Goal: Task Accomplishment & Management: Complete application form

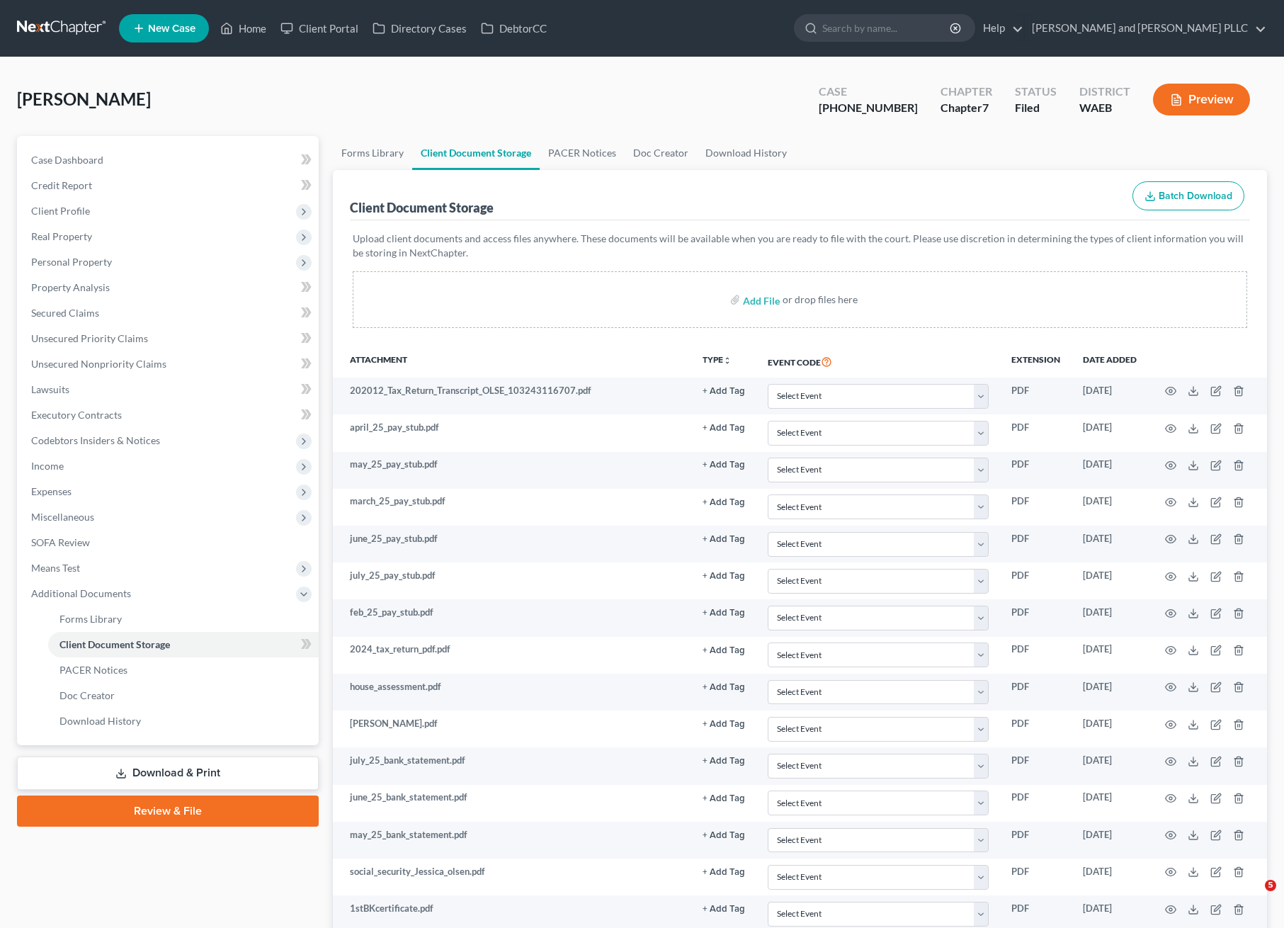
select select "0"
select select "7"
click at [52, 32] on link at bounding box center [62, 29] width 91 height 26
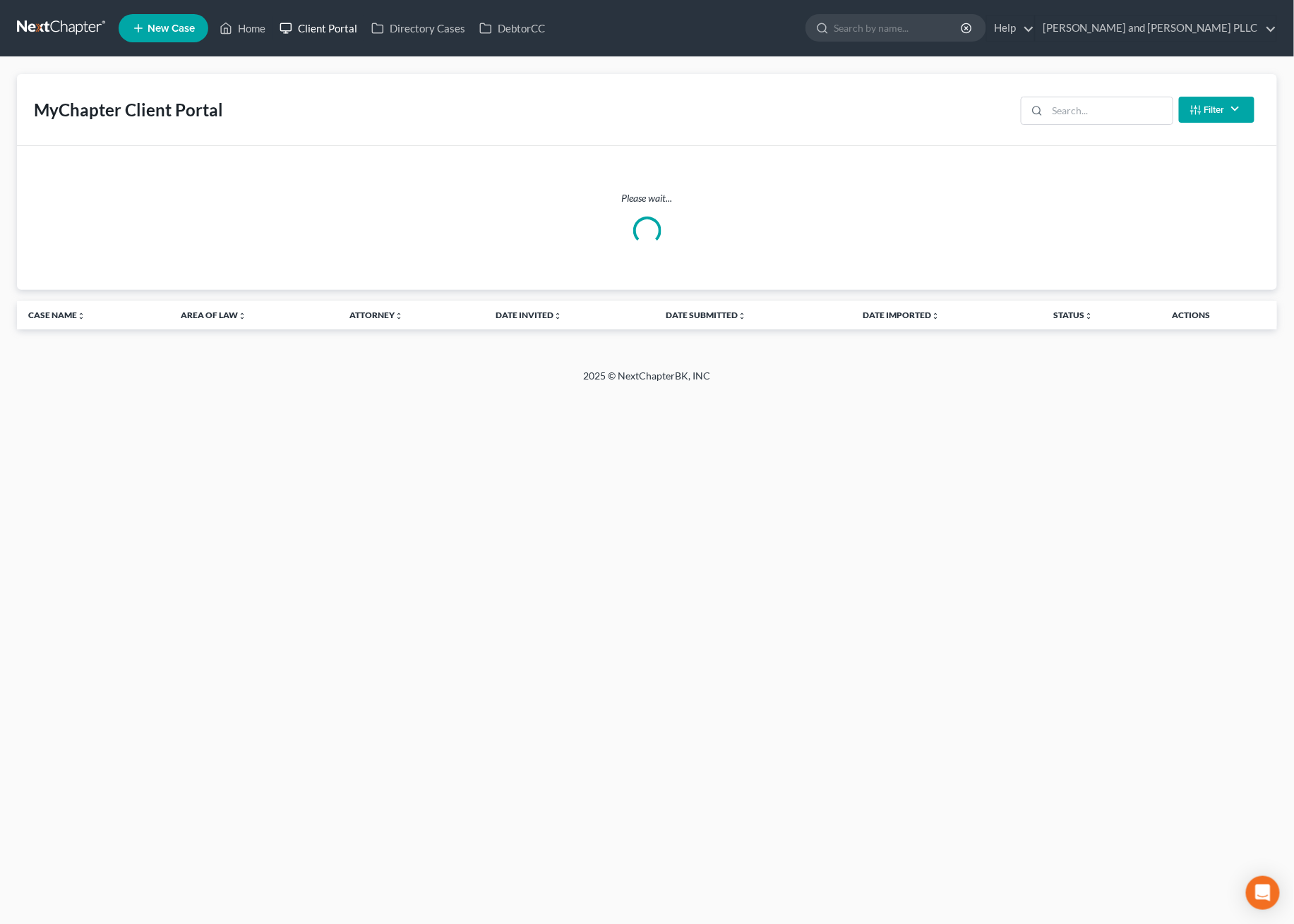
click at [314, 26] on link "Client Portal" at bounding box center [318, 29] width 92 height 26
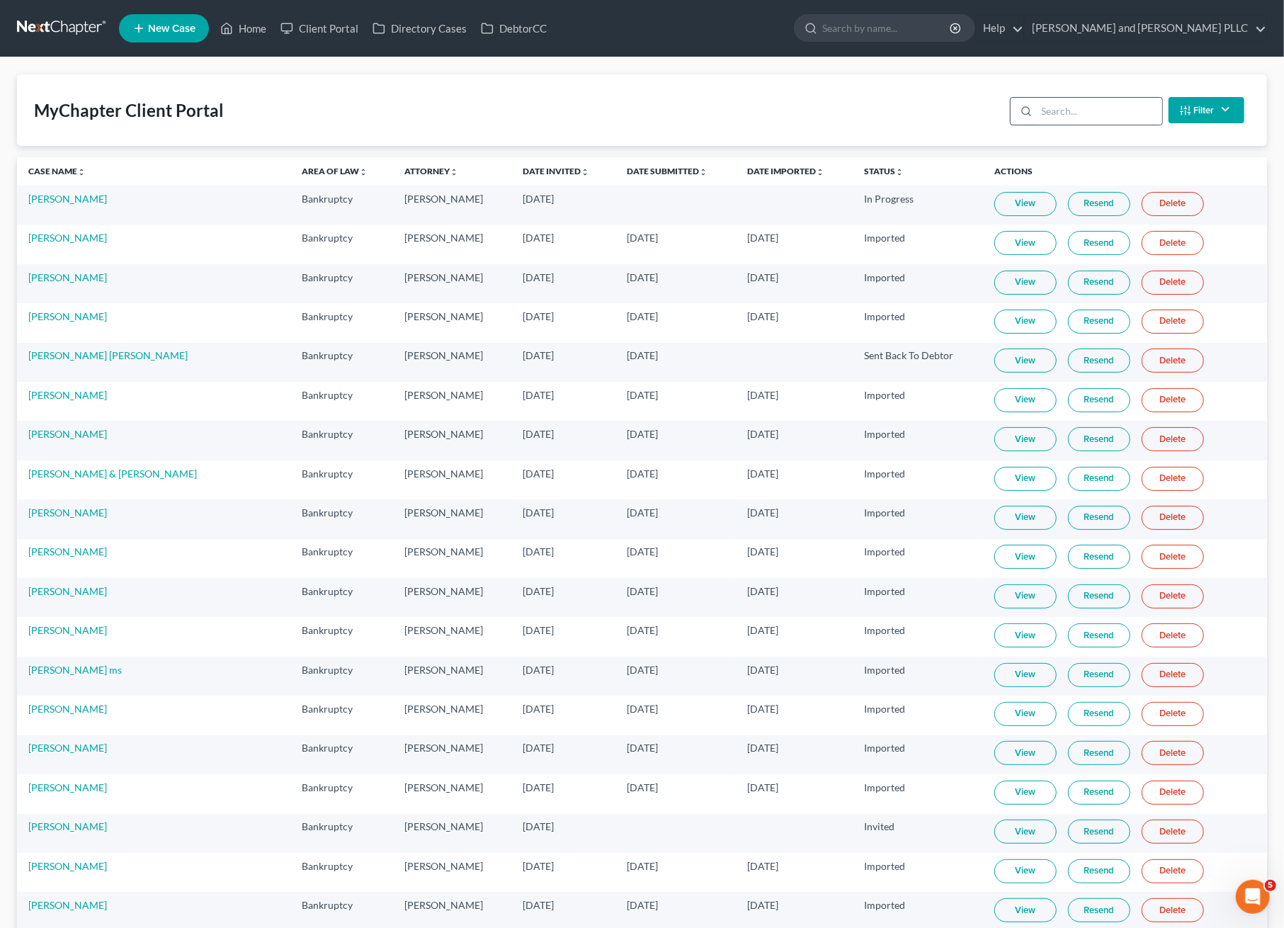
click at [1032, 106] on div at bounding box center [1024, 111] width 26 height 27
click at [1059, 111] on input "search" at bounding box center [1099, 111] width 125 height 27
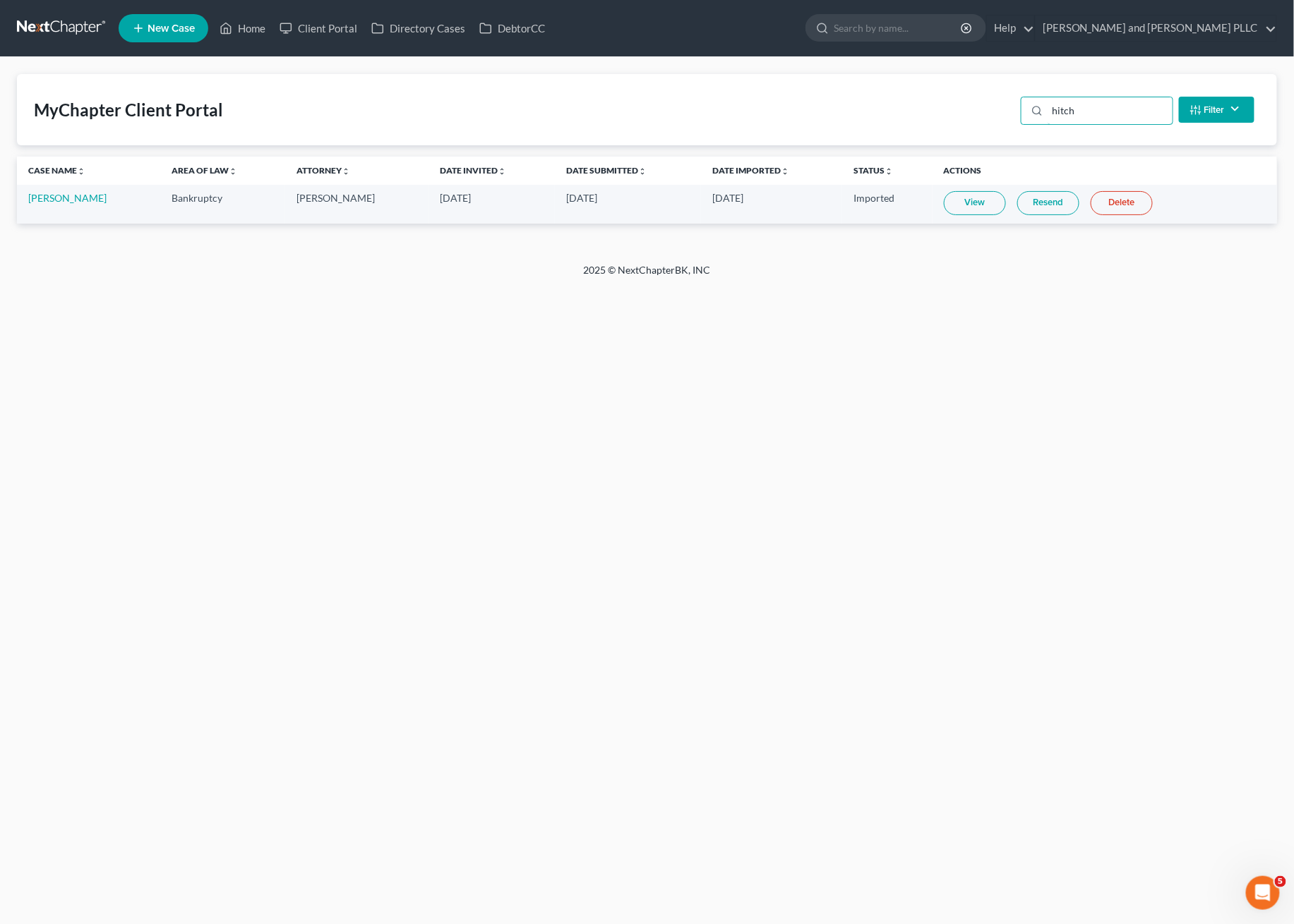
type input "hitch"
click at [243, 365] on div "Home New Case Client Portal Directory Cases DebtorCC [PERSON_NAME] and [PERSON_…" at bounding box center [647, 462] width 1294 height 924
click at [54, 196] on link "[PERSON_NAME]" at bounding box center [67, 198] width 79 height 12
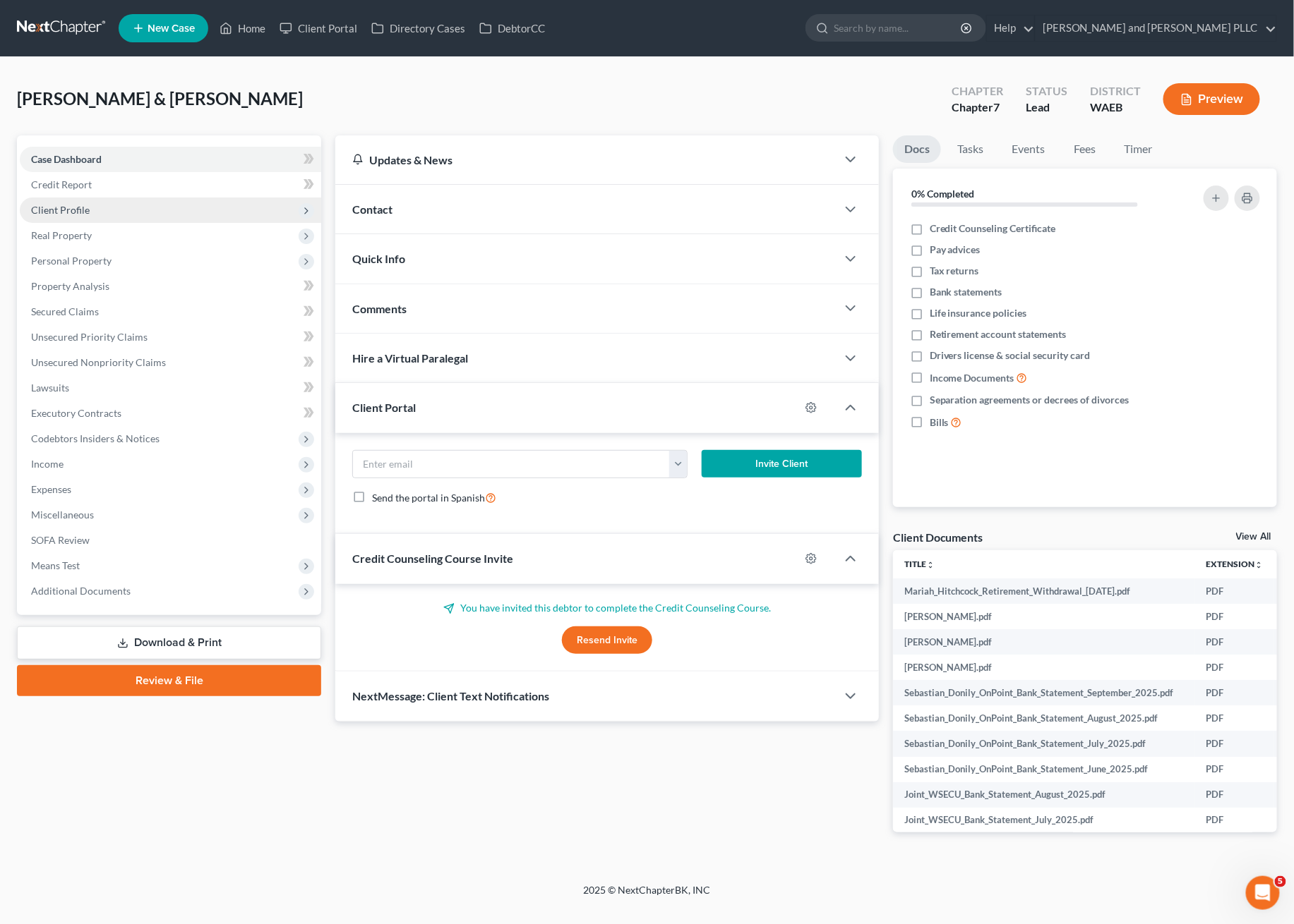
click at [108, 210] on span "Client Profile" at bounding box center [170, 210] width 302 height 26
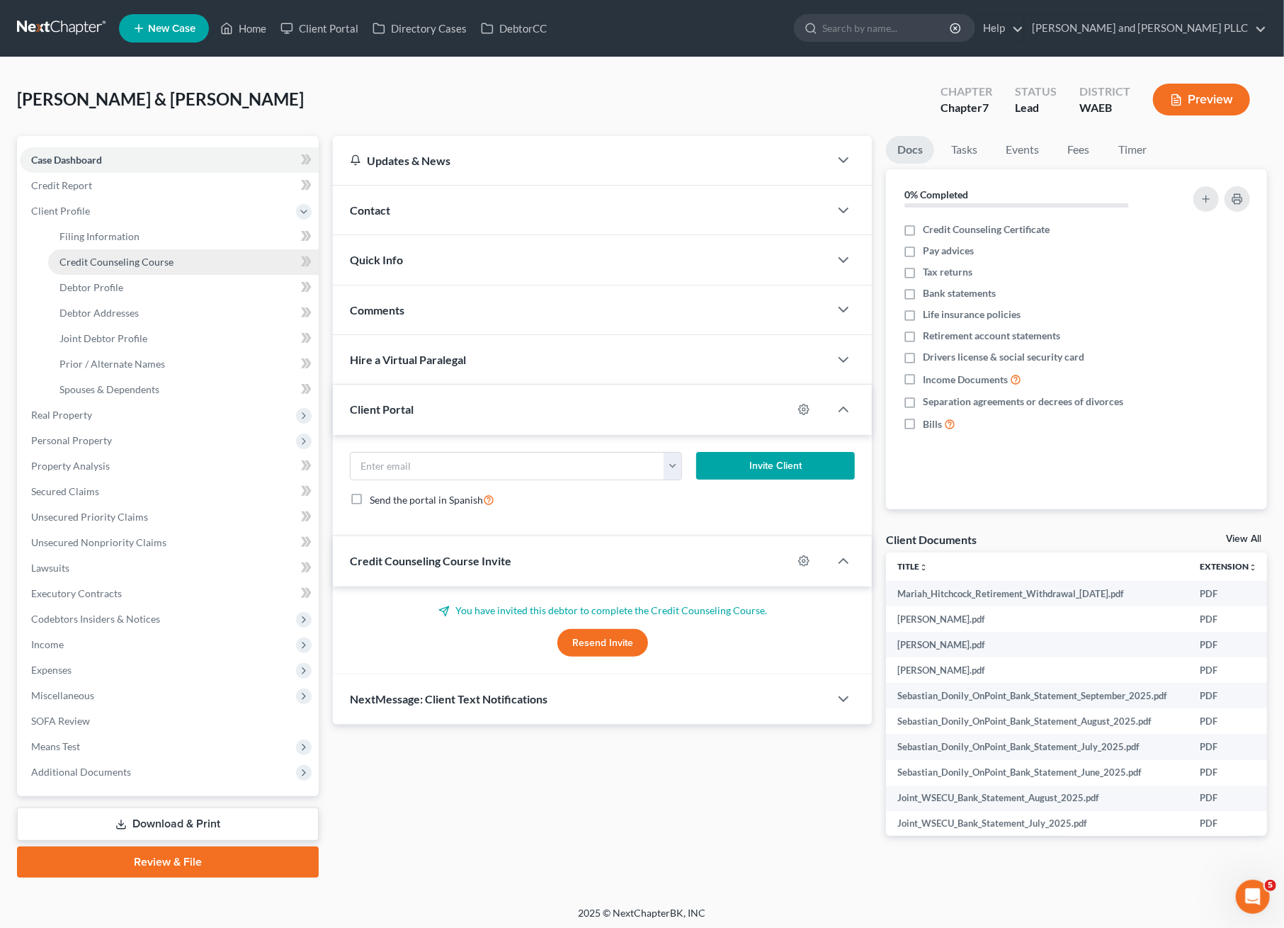
click at [119, 260] on span "Credit Counseling Course" at bounding box center [117, 262] width 114 height 12
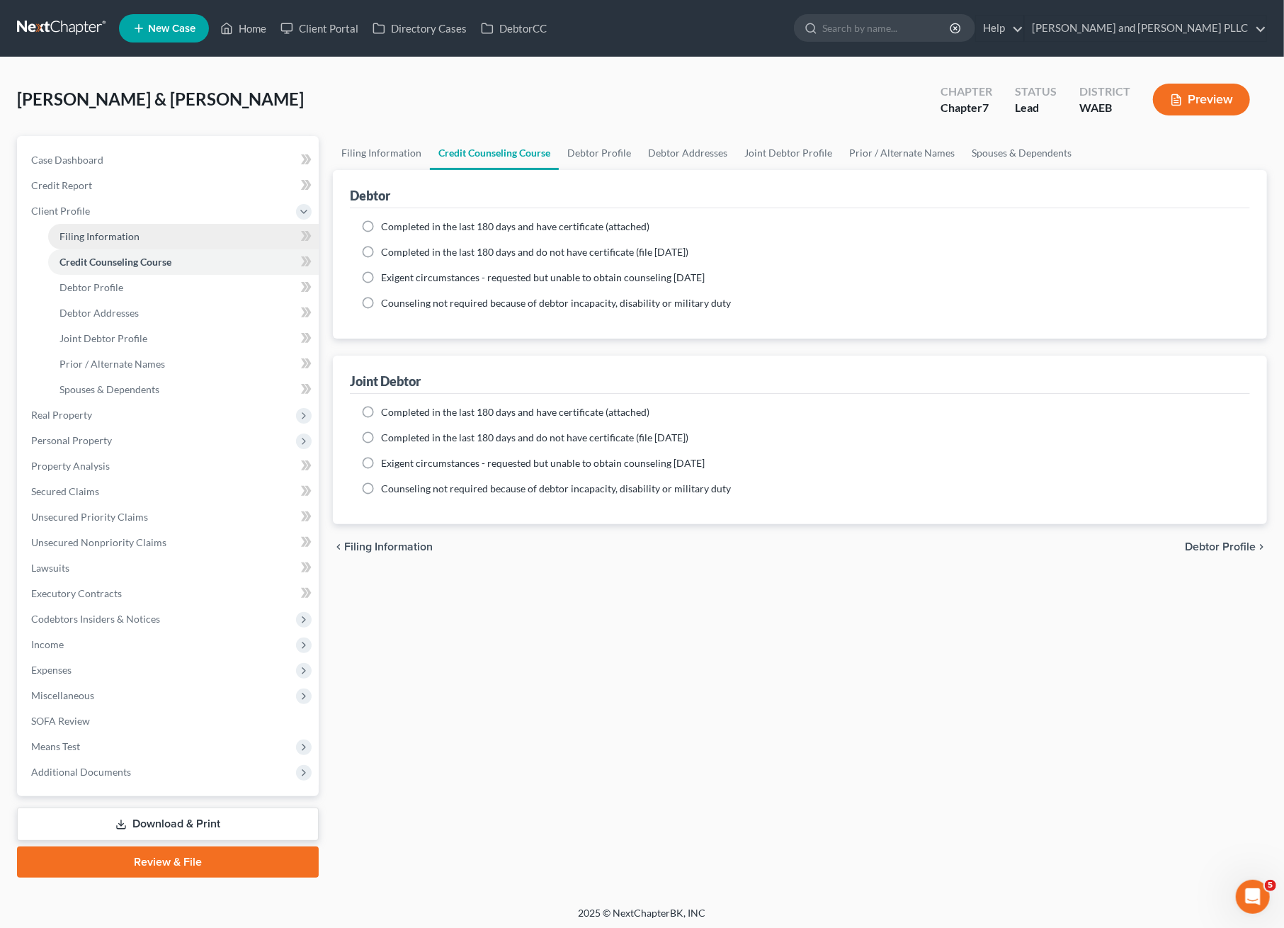
click at [113, 232] on span "Filing Information" at bounding box center [100, 236] width 80 height 12
select select "1"
select select "0"
select select "50"
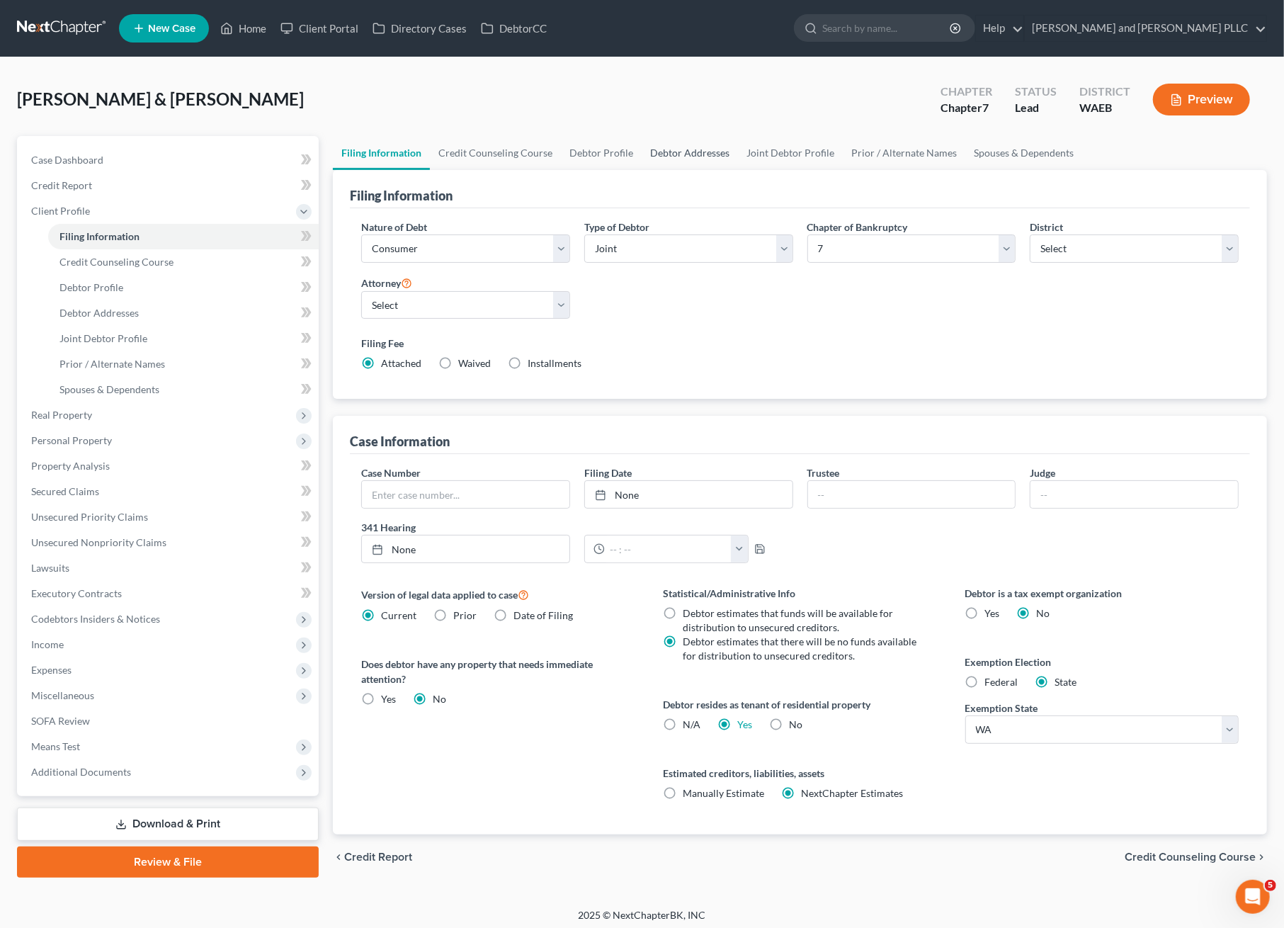
click at [643, 153] on link "Debtor Addresses" at bounding box center [690, 153] width 96 height 34
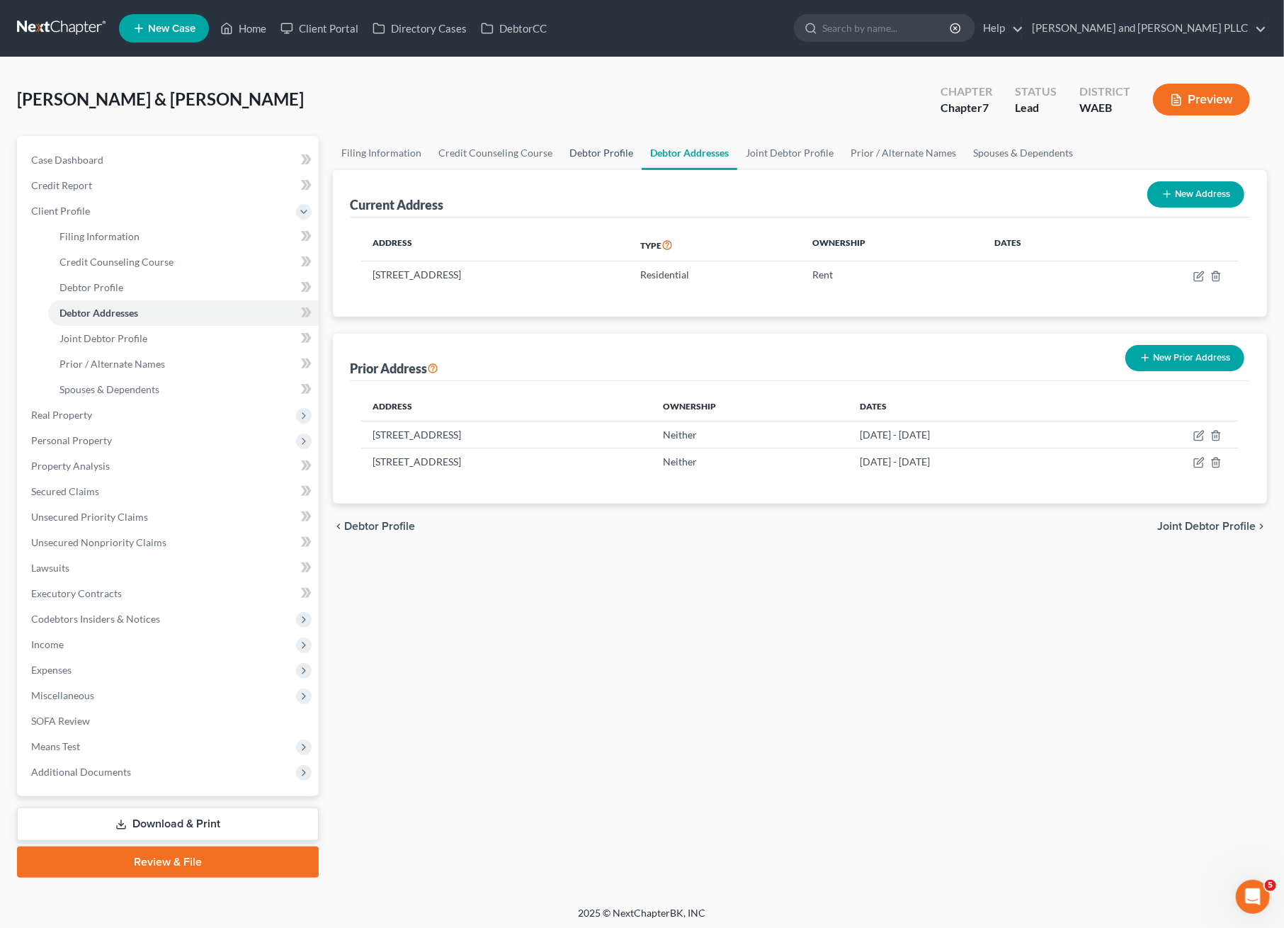
click at [582, 148] on link "Debtor Profile" at bounding box center [601, 153] width 81 height 34
select select "1"
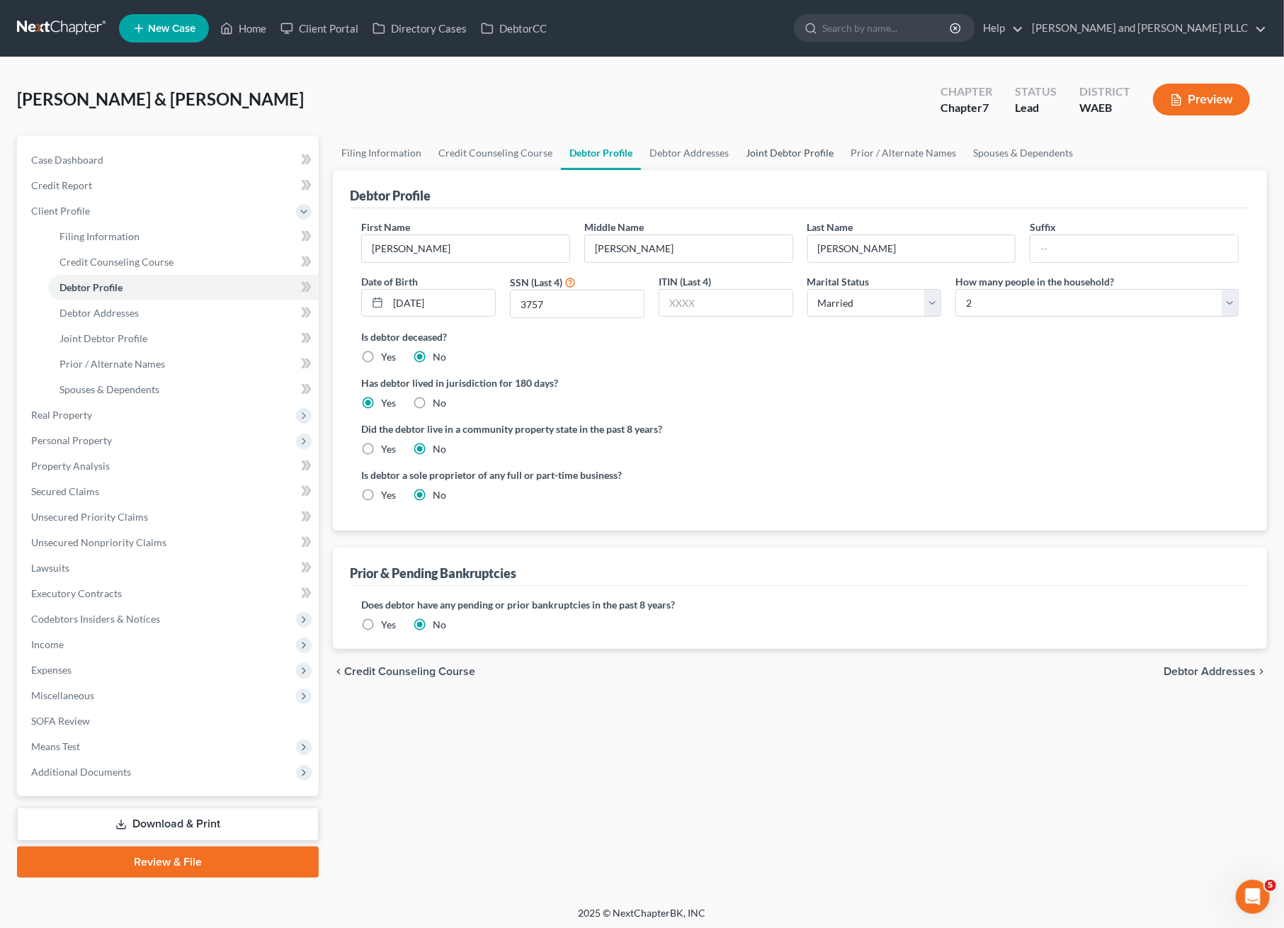
click at [772, 157] on link "Joint Debtor Profile" at bounding box center [790, 153] width 105 height 34
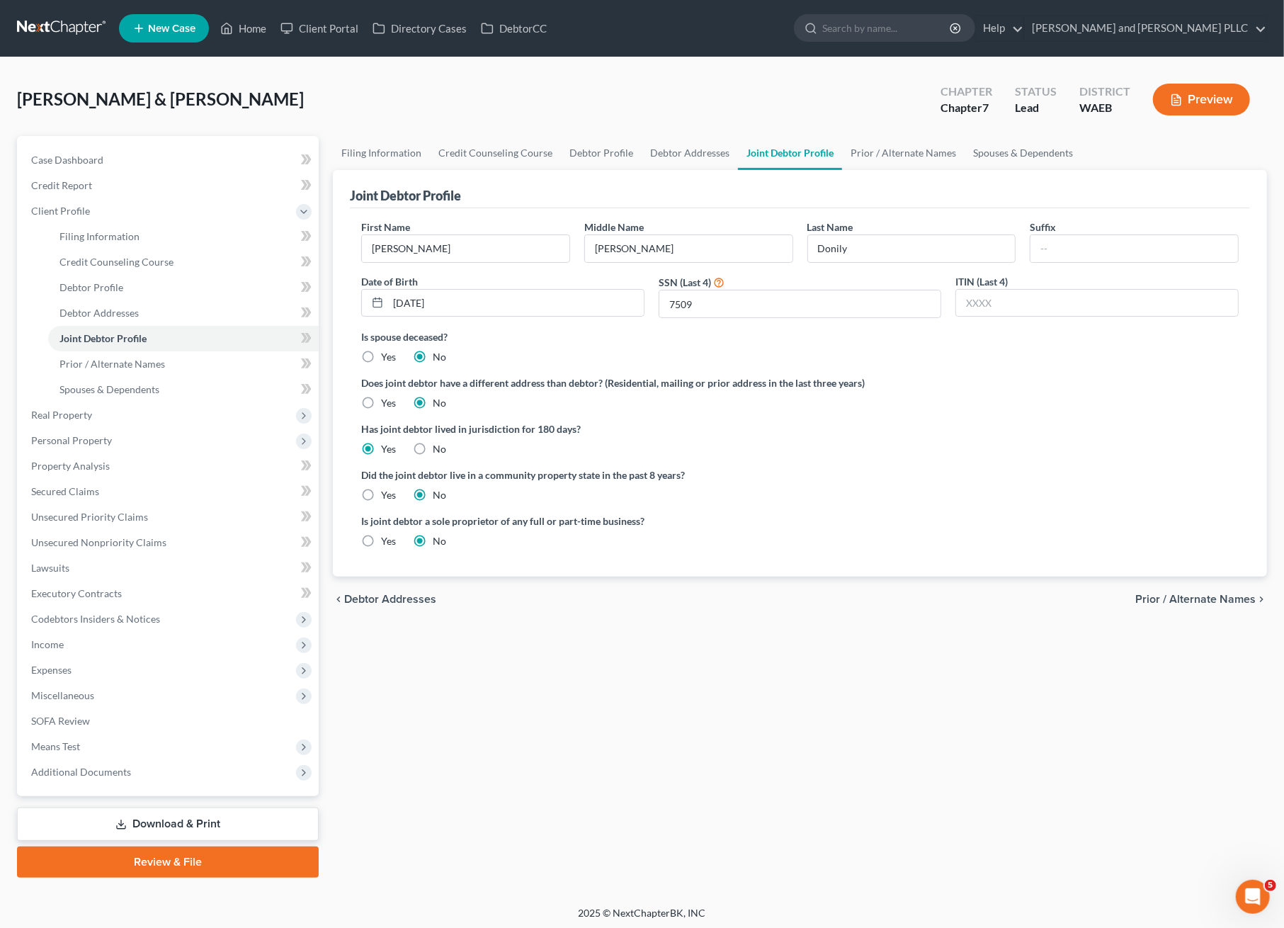
click at [749, 854] on div "Filing Information Credit Counseling Course Debtor Profile Debtor Addresses Joi…" at bounding box center [800, 507] width 949 height 742
click at [89, 769] on span "Additional Documents" at bounding box center [81, 772] width 100 height 12
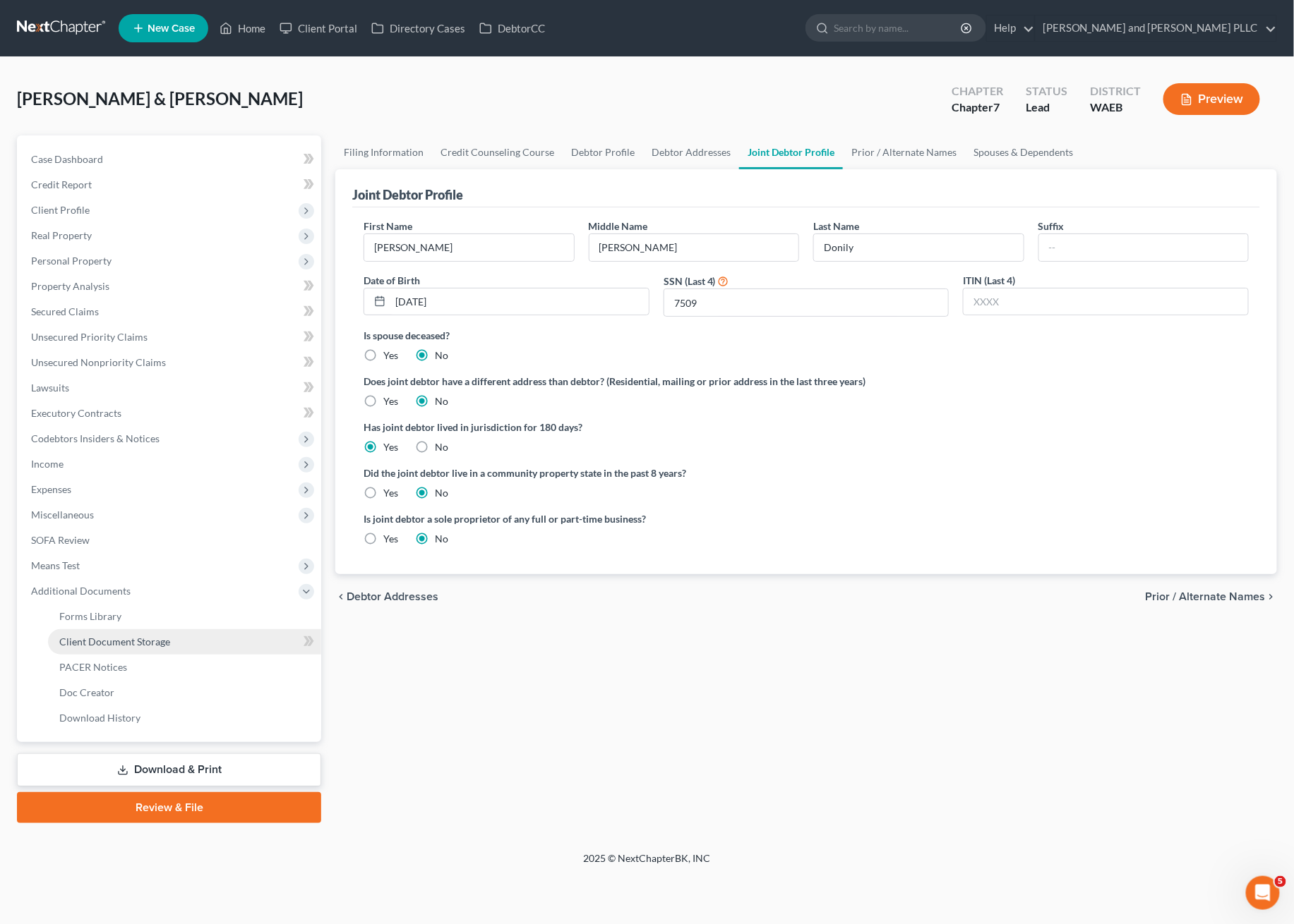
click at [121, 647] on span "Client Document Storage" at bounding box center [115, 641] width 111 height 12
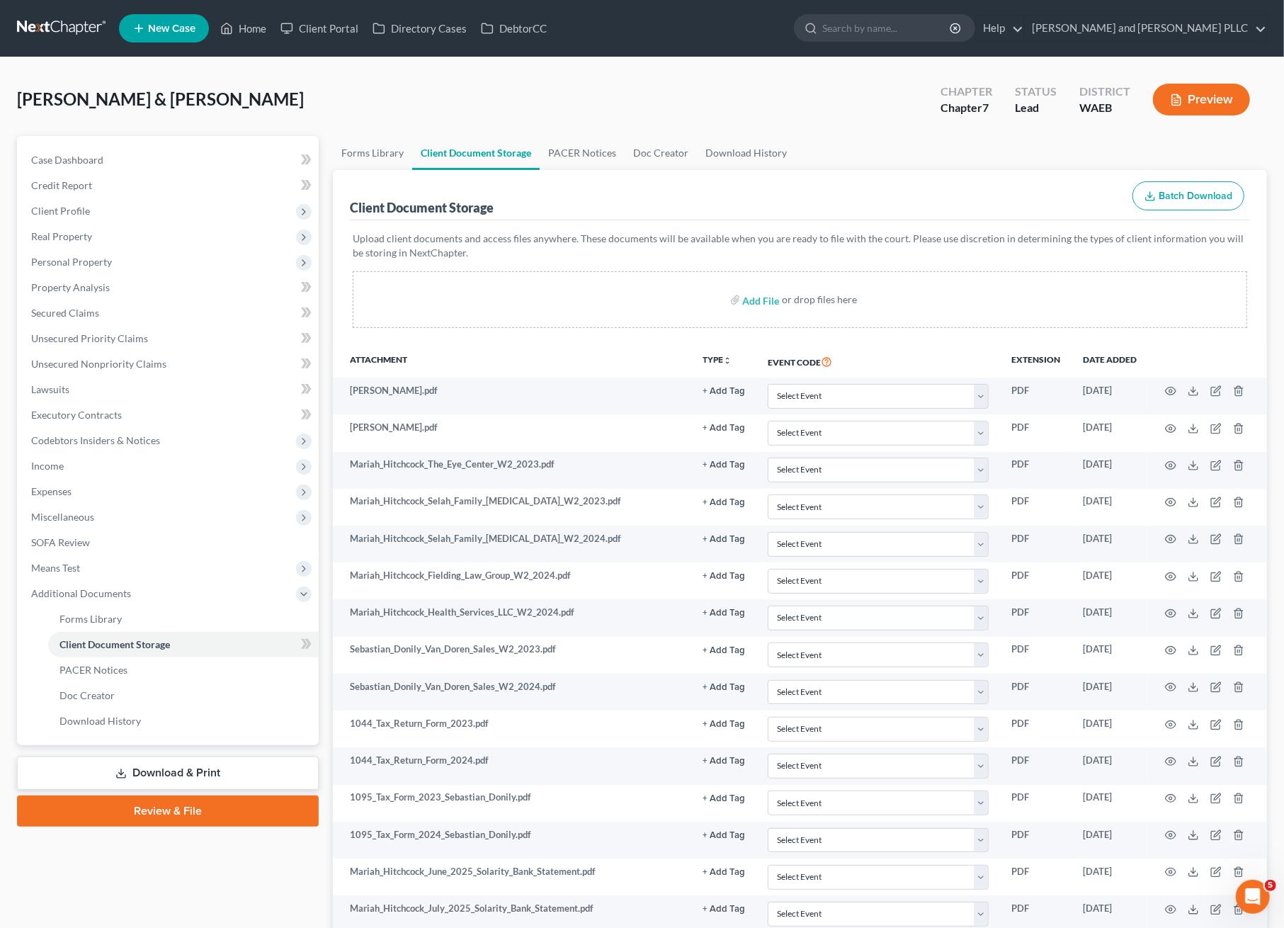
click at [842, 144] on ul "Forms Library Client Document Storage PACER Notices Doc Creator Download History" at bounding box center [800, 153] width 934 height 34
click at [55, 496] on span "Expenses" at bounding box center [51, 491] width 40 height 12
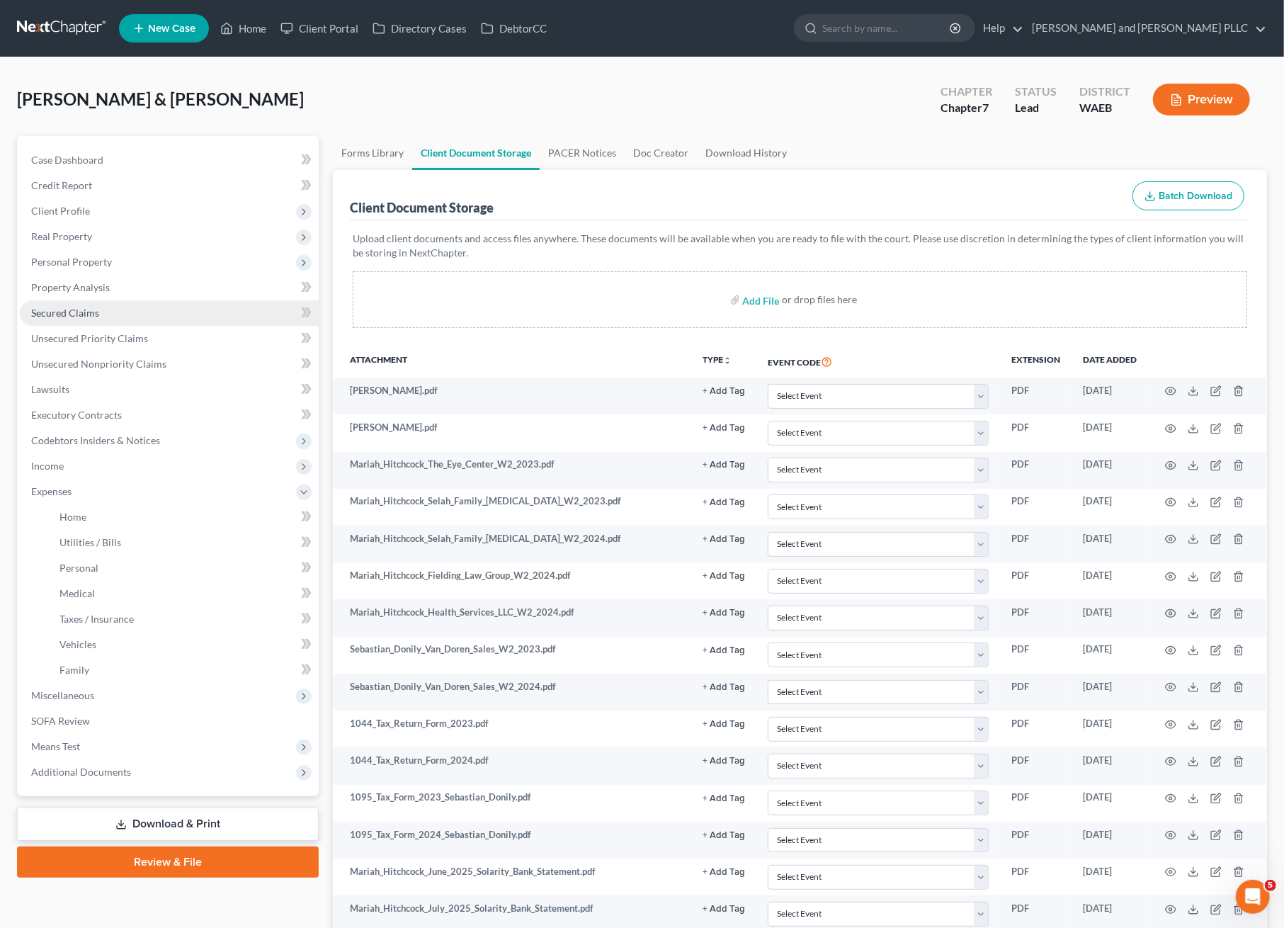
click at [74, 313] on span "Secured Claims" at bounding box center [65, 313] width 68 height 12
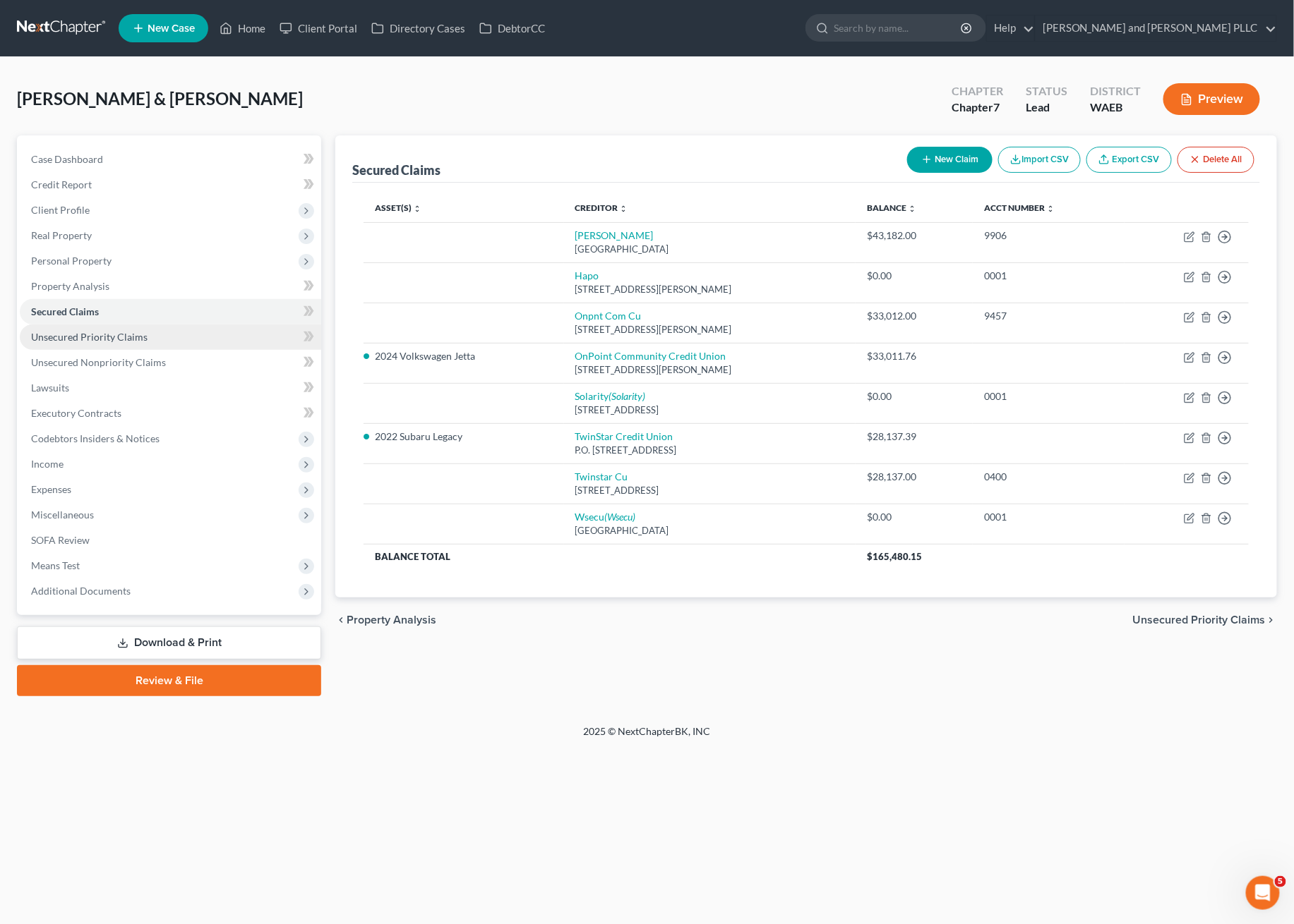
click at [74, 339] on span "Unsecured Priority Claims" at bounding box center [89, 337] width 117 height 12
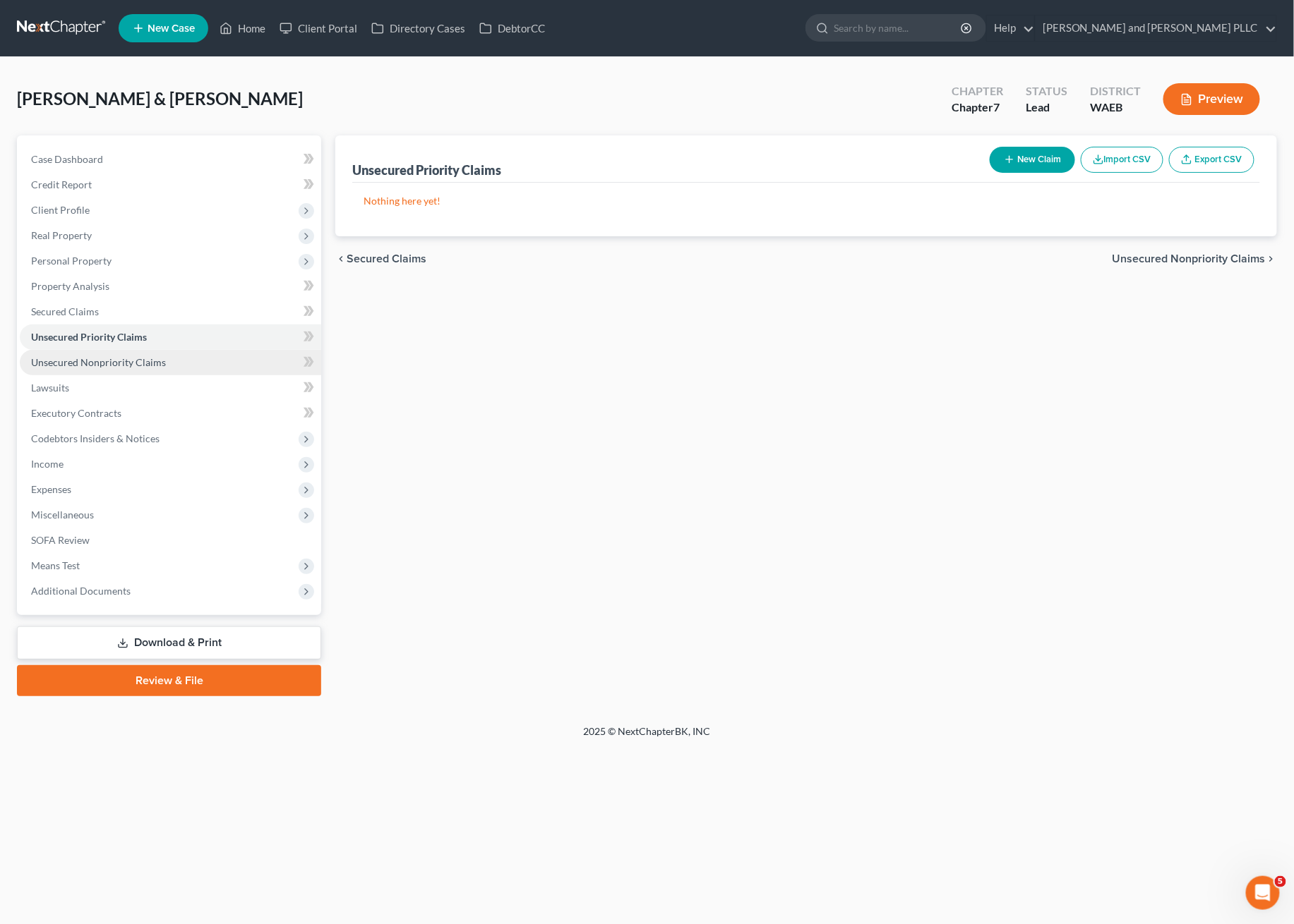
click at [74, 361] on span "Unsecured Nonpriority Claims" at bounding box center [98, 362] width 134 height 12
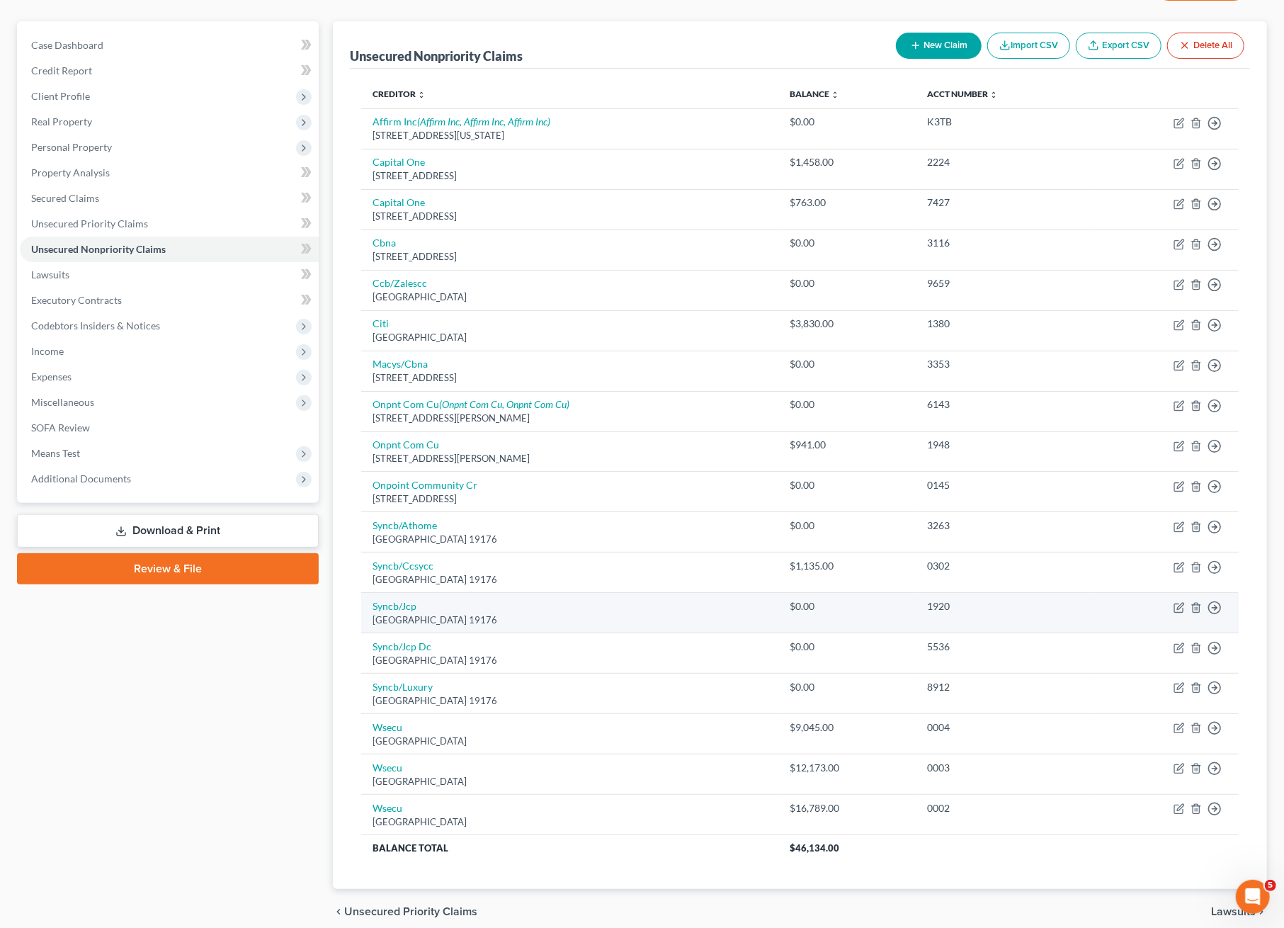
scroll to position [174, 0]
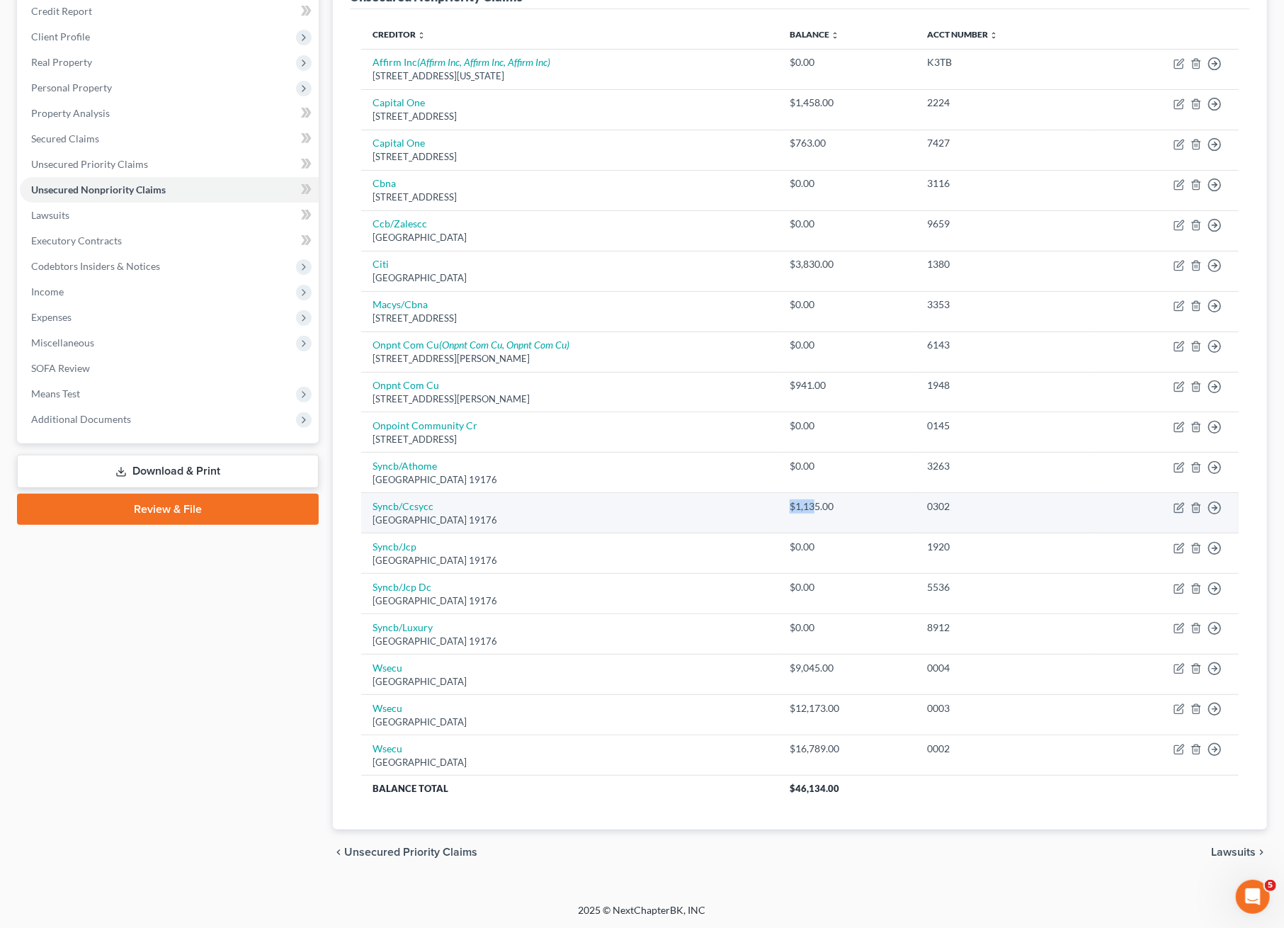
drag, startPoint x: 786, startPoint y: 517, endPoint x: 811, endPoint y: 516, distance: 25.5
click at [811, 516] on td "$1,135.00" at bounding box center [847, 513] width 137 height 40
click at [773, 517] on td "Syncb/Ccsycc Po Box 71757, [GEOGRAPHIC_DATA]" at bounding box center [569, 513] width 417 height 40
drag, startPoint x: 499, startPoint y: 523, endPoint x: 543, endPoint y: 529, distance: 43.7
click at [543, 529] on td "Syncb/Ccsycc Po Box 71757, [GEOGRAPHIC_DATA]" at bounding box center [569, 513] width 417 height 40
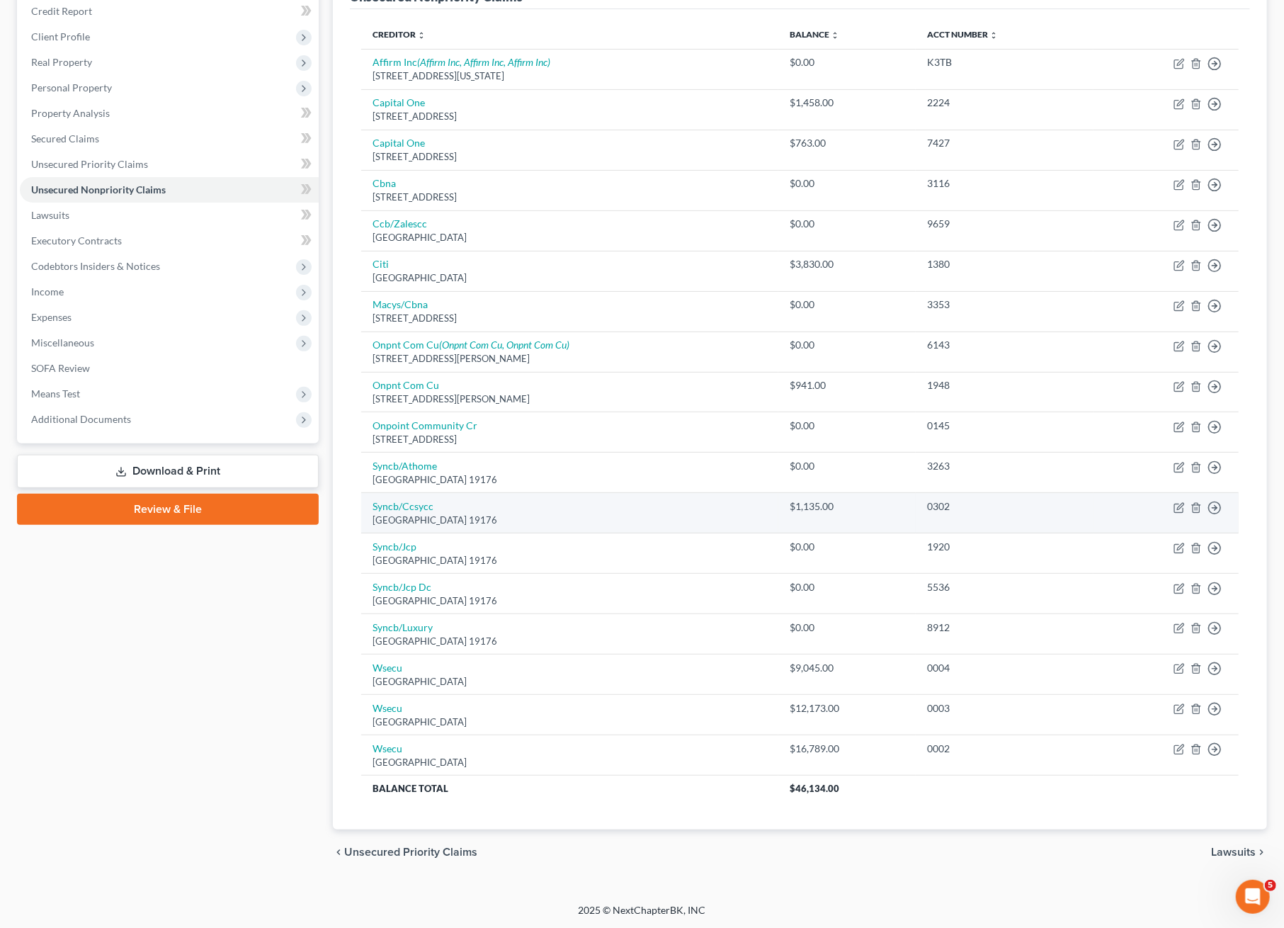
click at [547, 523] on div "[GEOGRAPHIC_DATA] 19176" at bounding box center [570, 520] width 395 height 13
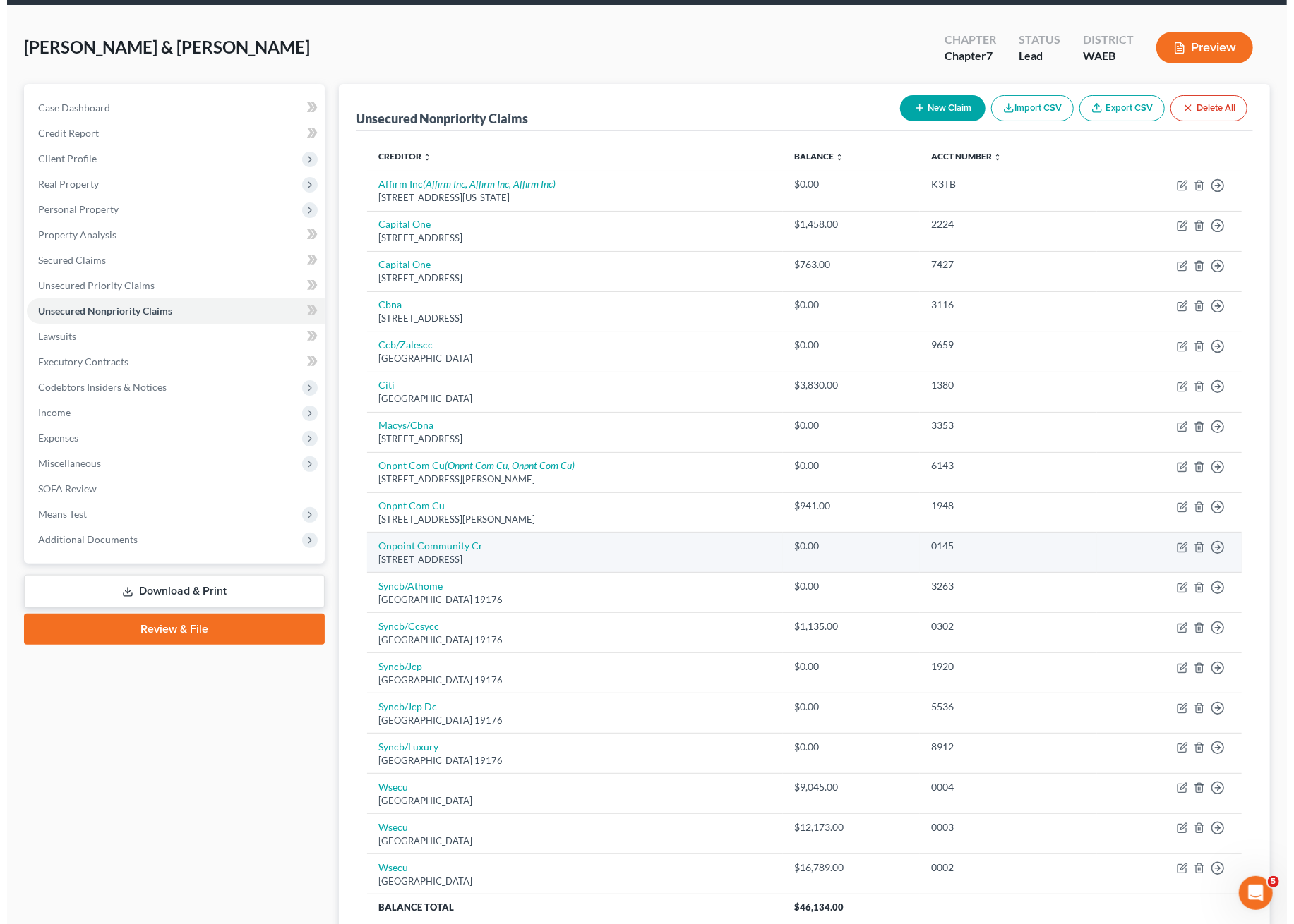
scroll to position [0, 0]
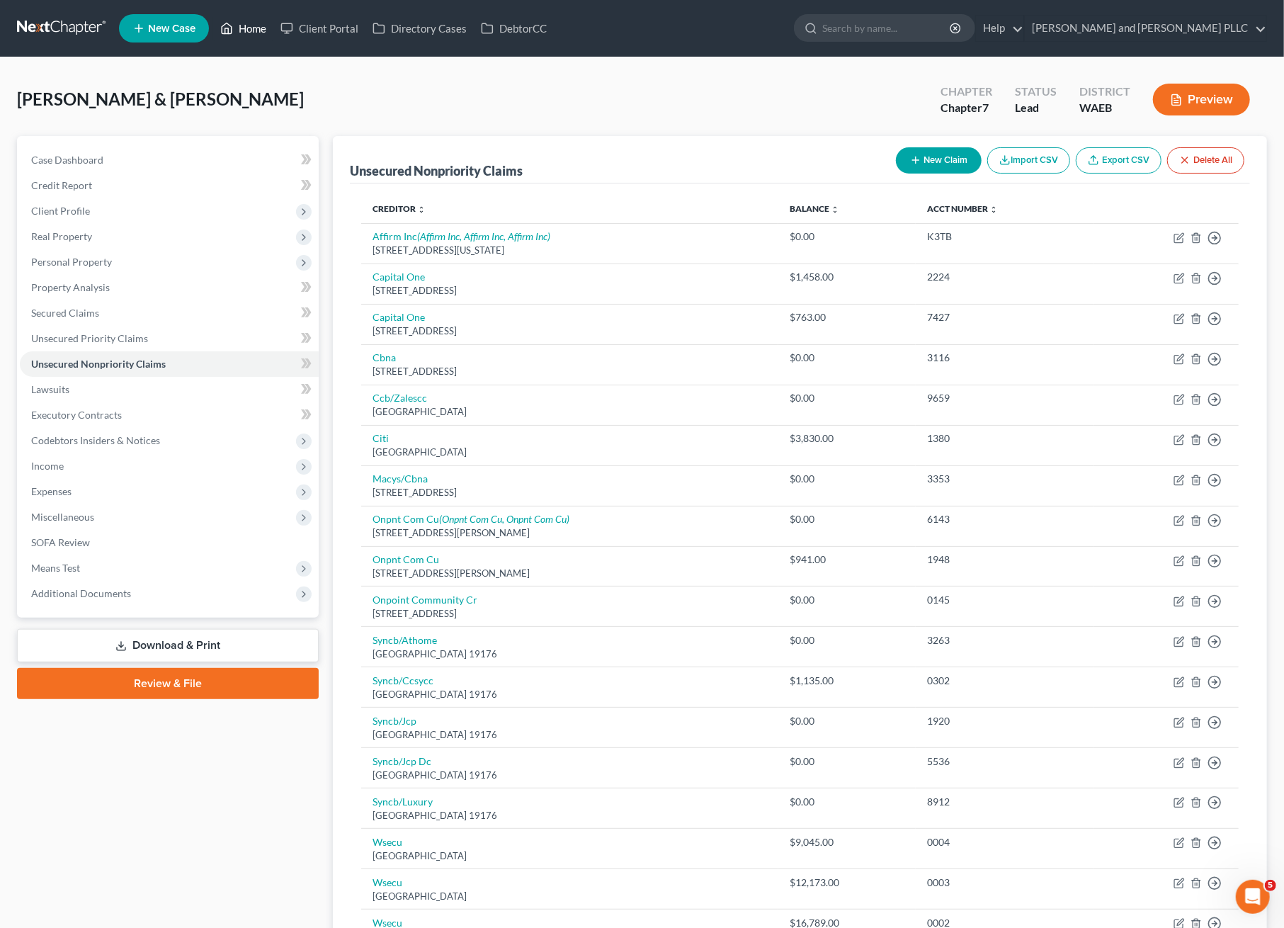
click at [249, 32] on link "Home" at bounding box center [243, 29] width 60 height 26
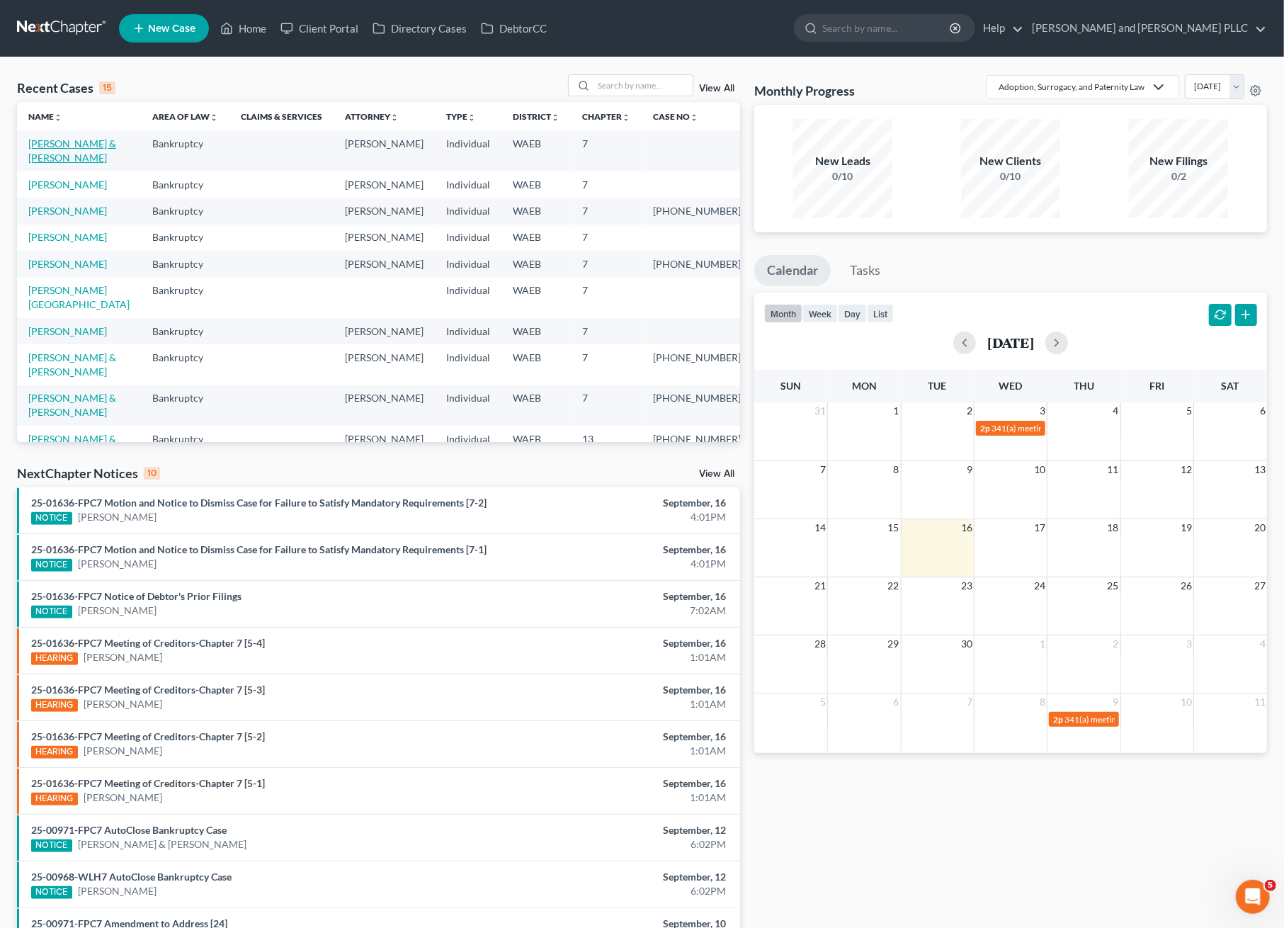
click at [75, 155] on link "[PERSON_NAME] & [PERSON_NAME]" at bounding box center [72, 150] width 88 height 26
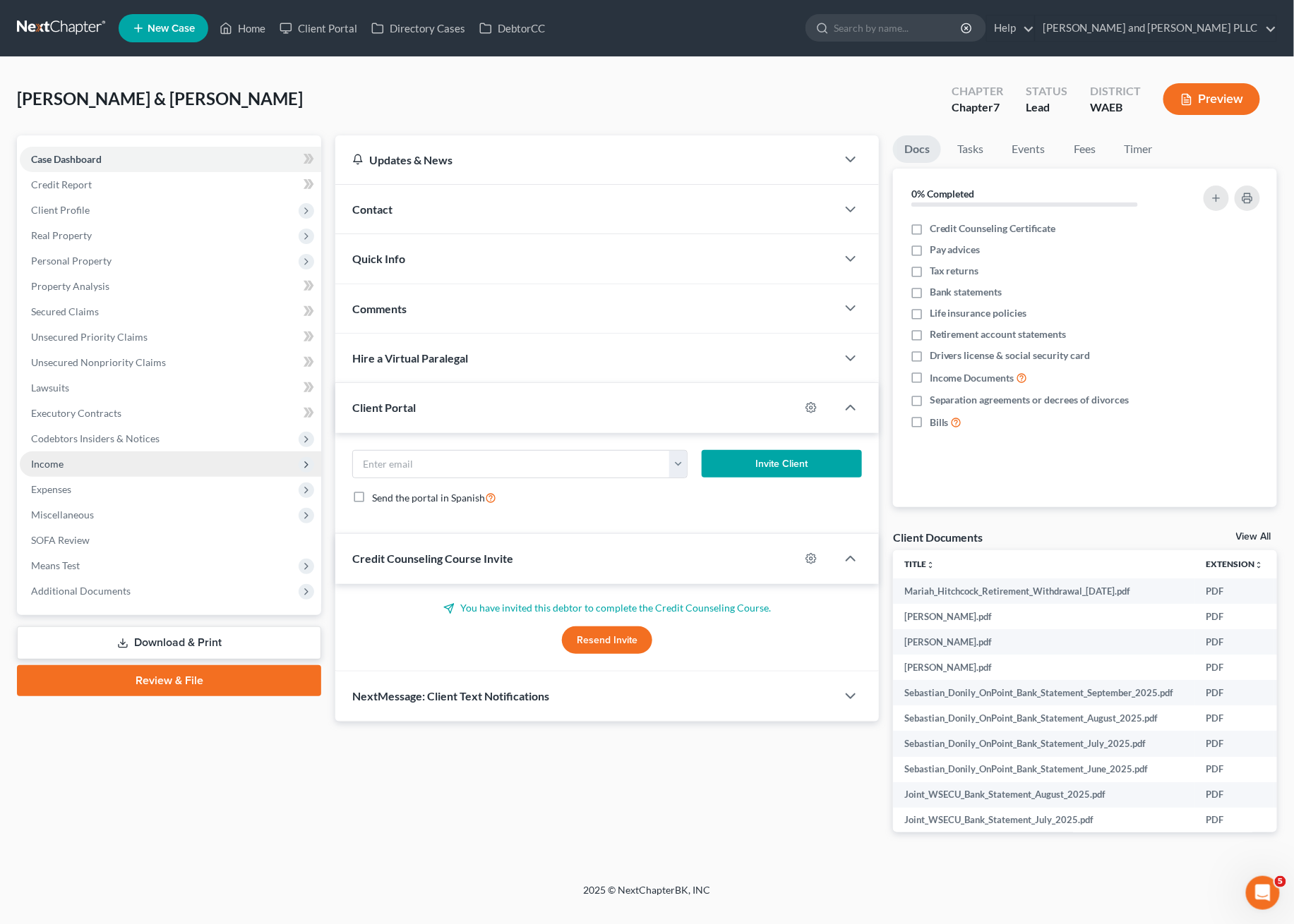
click at [60, 472] on span "Income" at bounding box center [170, 464] width 302 height 26
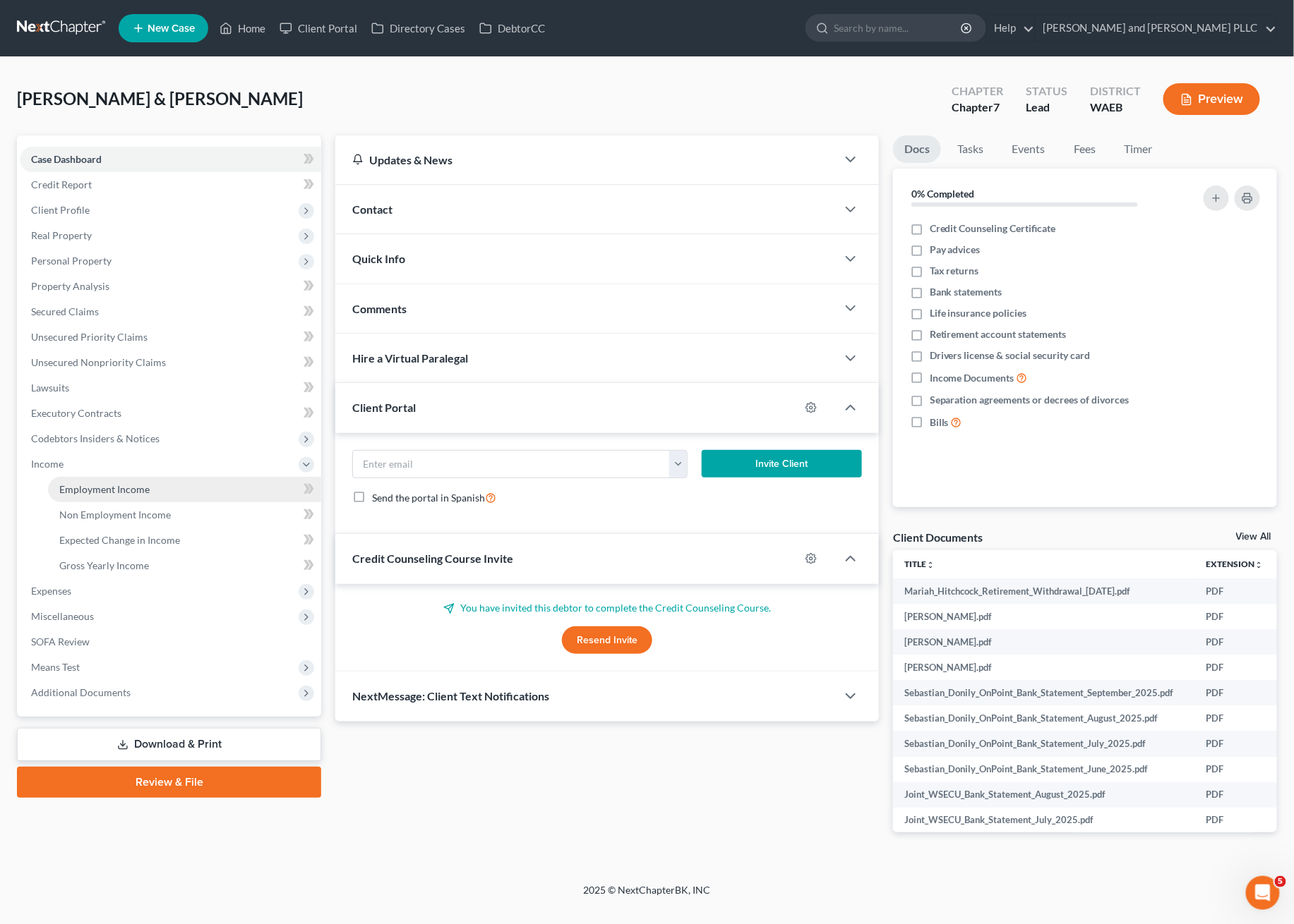
click at [80, 487] on span "Employment Income" at bounding box center [105, 489] width 91 height 12
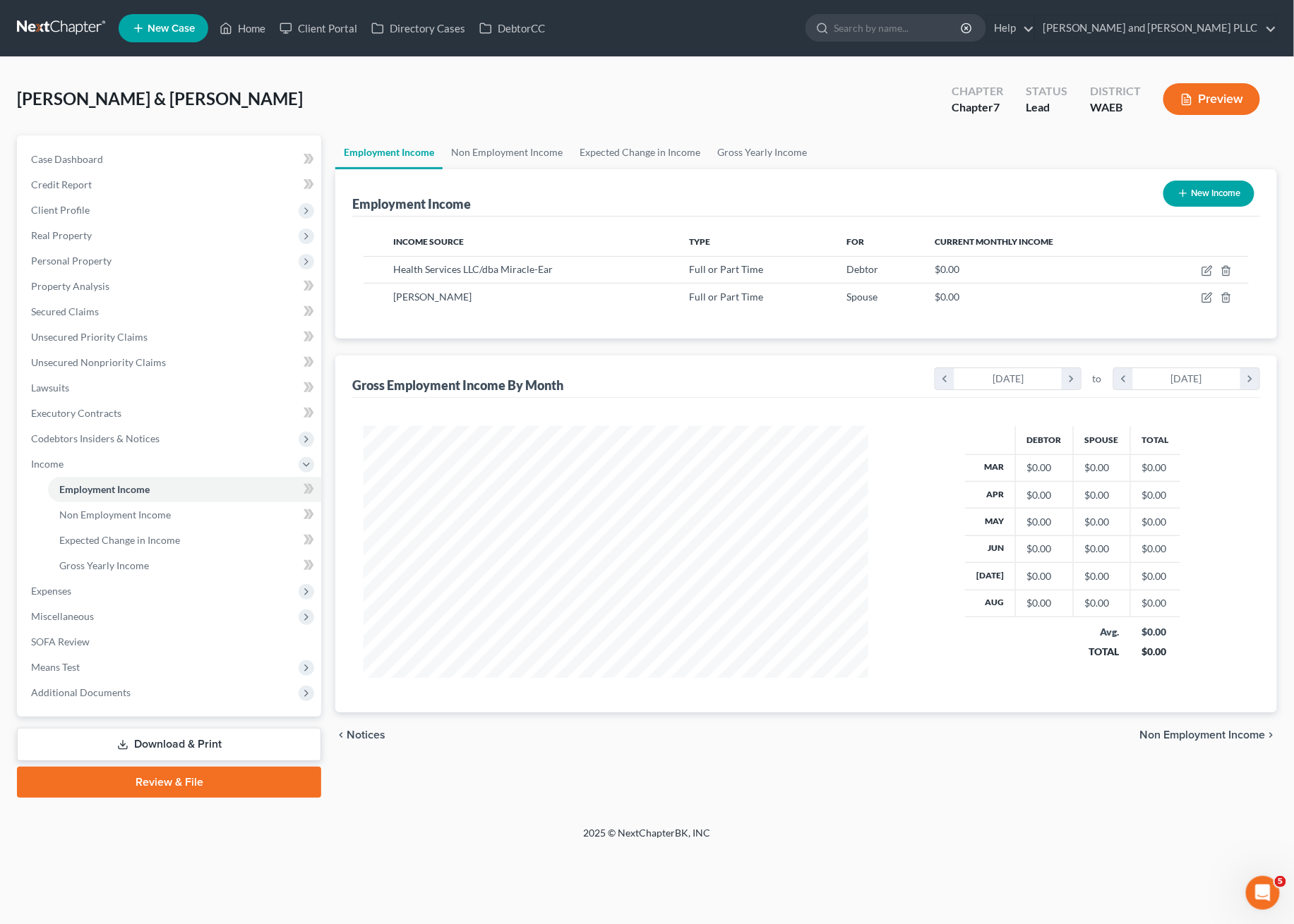
scroll to position [253, 533]
click at [471, 148] on link "Non Employment Income" at bounding box center [506, 152] width 129 height 34
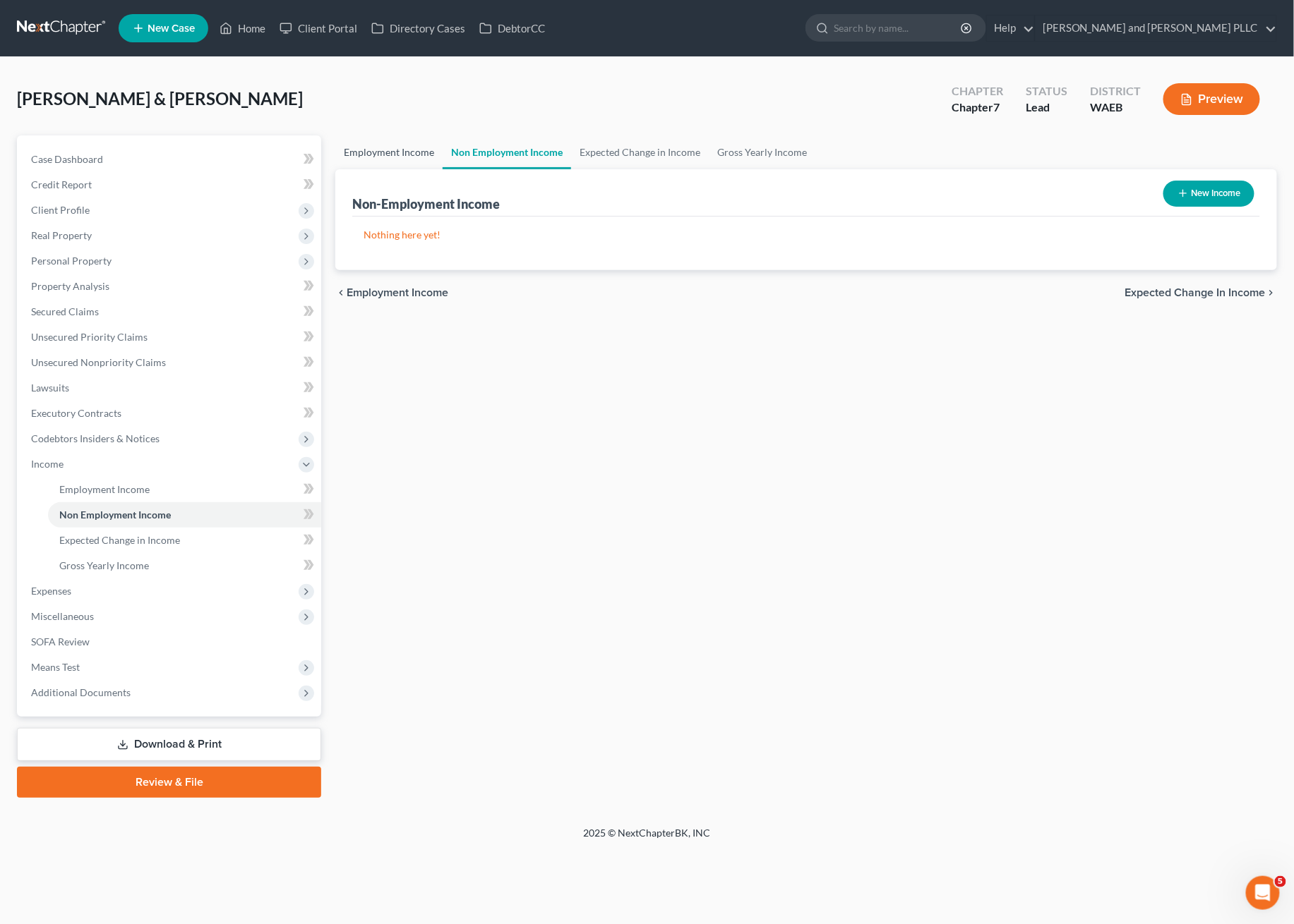
click at [400, 151] on link "Employment Income" at bounding box center [389, 152] width 108 height 34
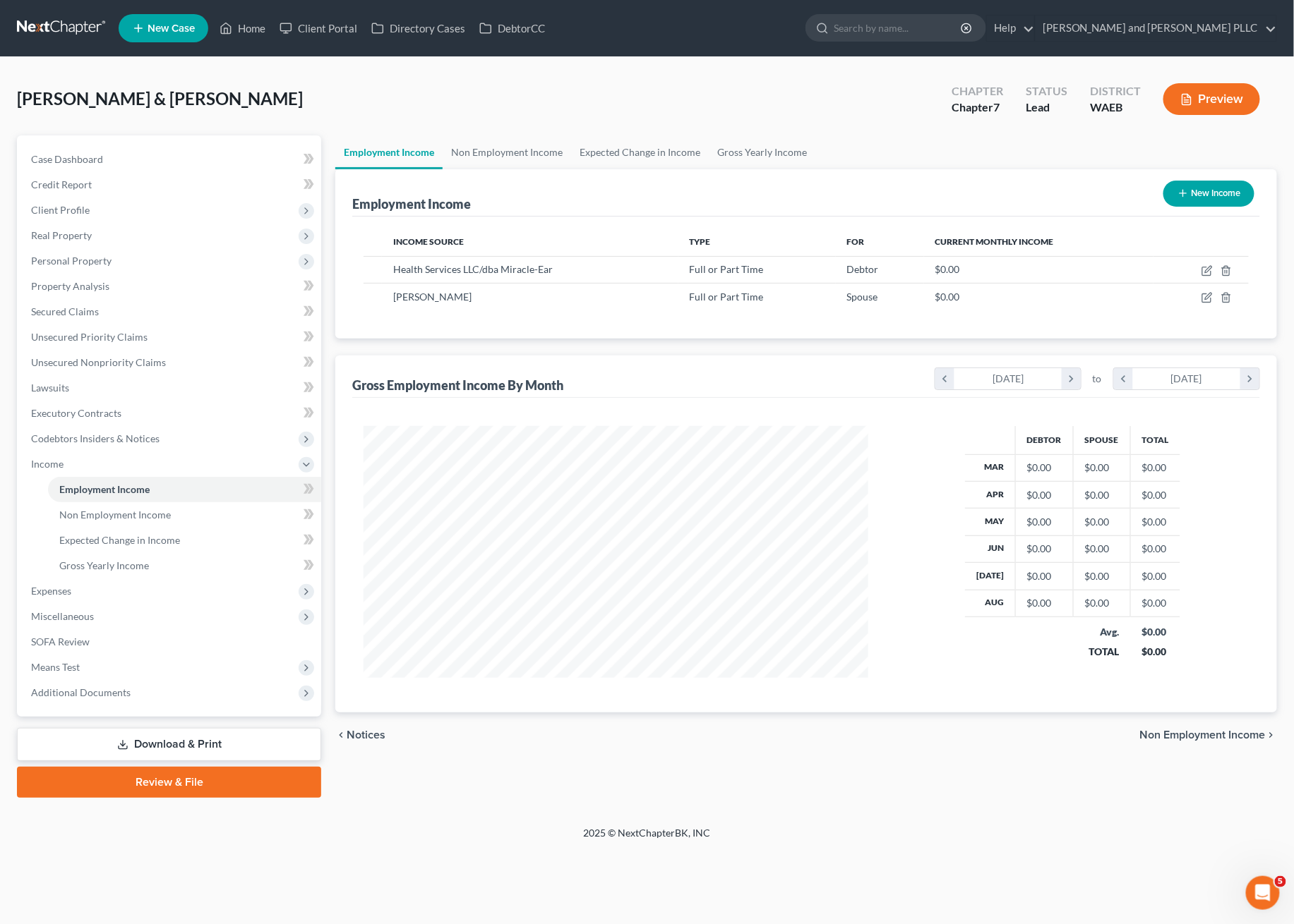
scroll to position [253, 533]
click at [503, 161] on link "Non Employment Income" at bounding box center [506, 152] width 129 height 34
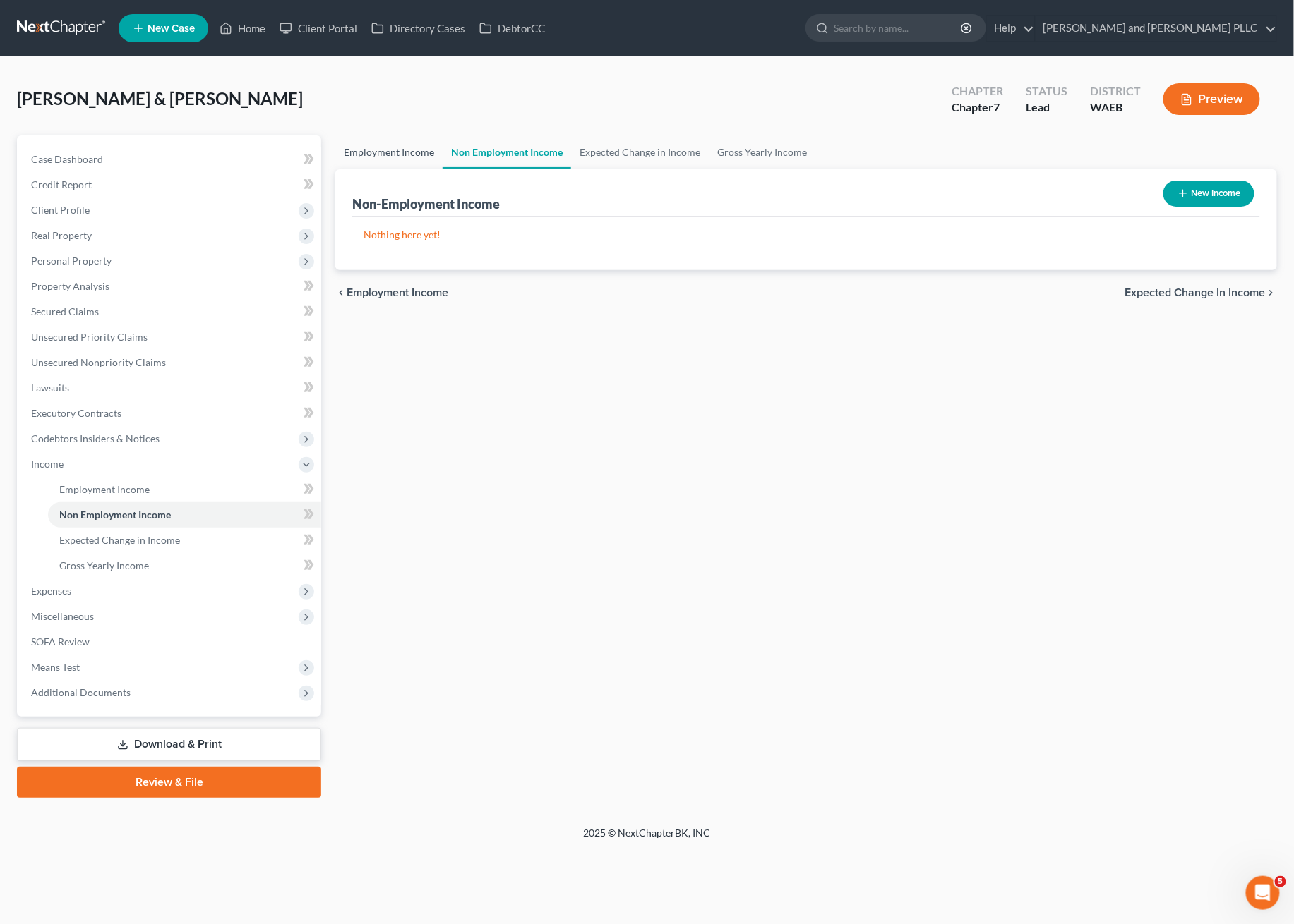
click at [417, 144] on link "Employment Income" at bounding box center [389, 152] width 108 height 34
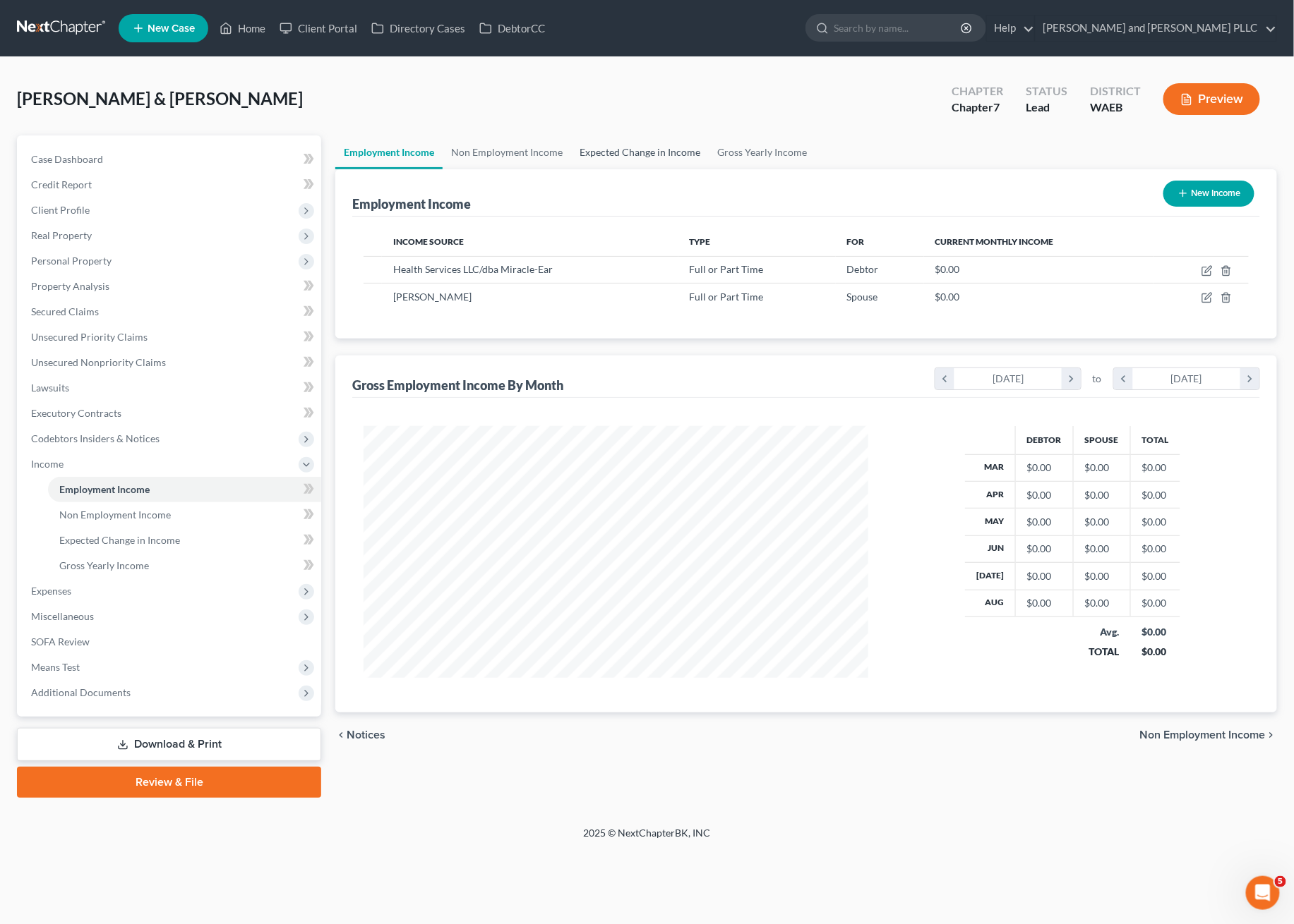
scroll to position [253, 533]
click at [641, 157] on link "Expected Change in Income" at bounding box center [640, 152] width 137 height 34
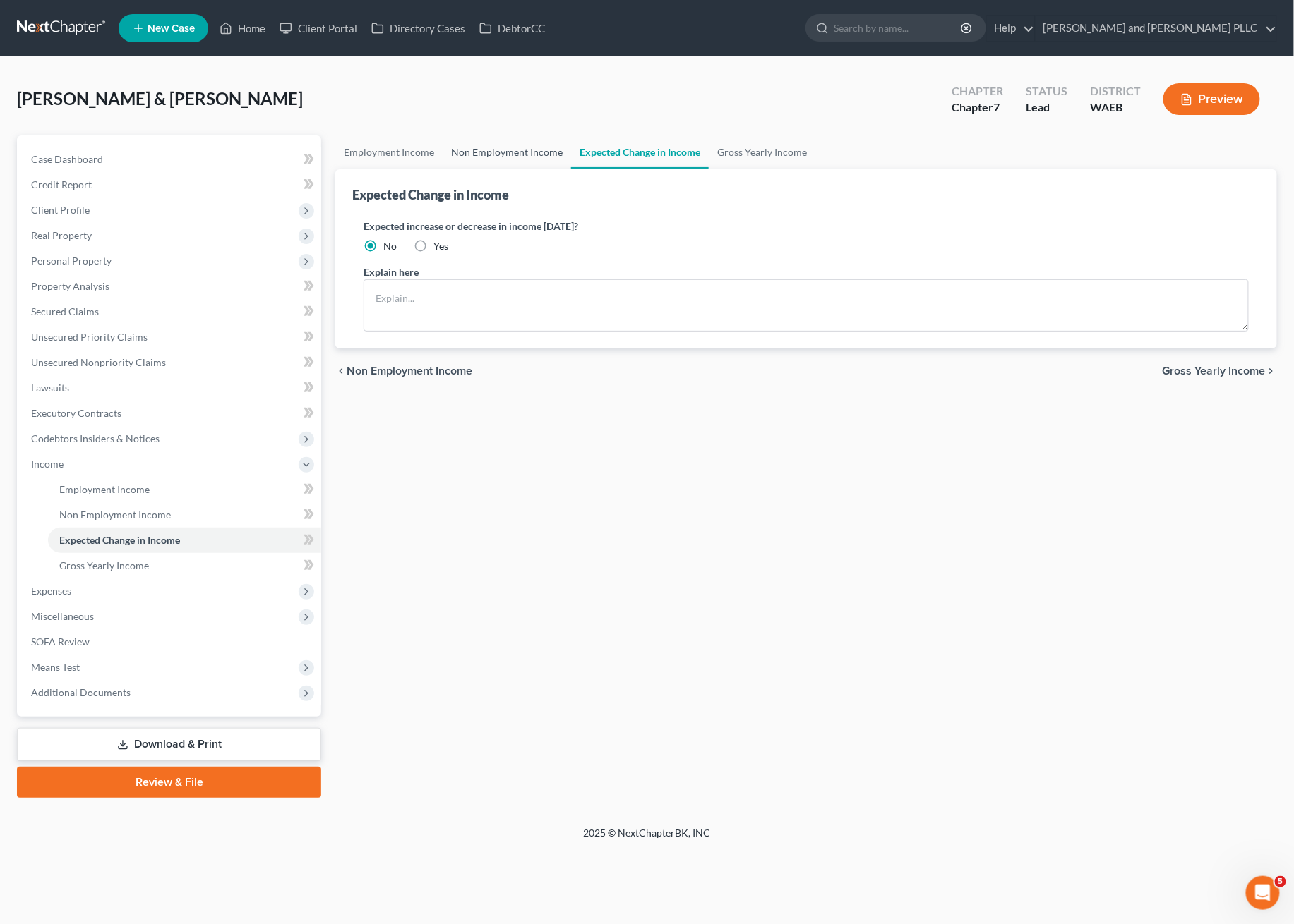
click at [555, 163] on link "Non Employment Income" at bounding box center [506, 152] width 129 height 34
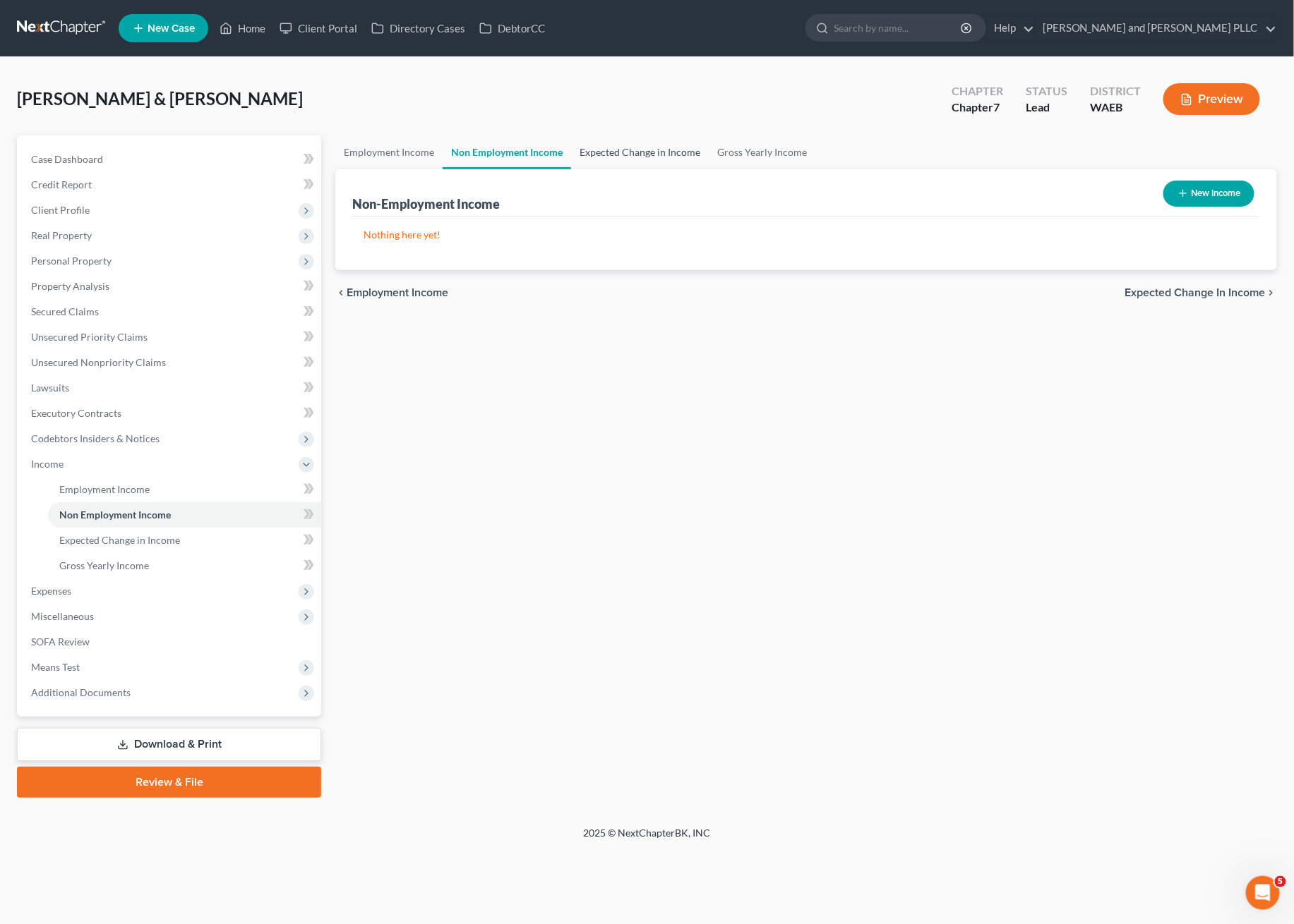
click at [684, 149] on link "Expected Change in Income" at bounding box center [640, 152] width 137 height 34
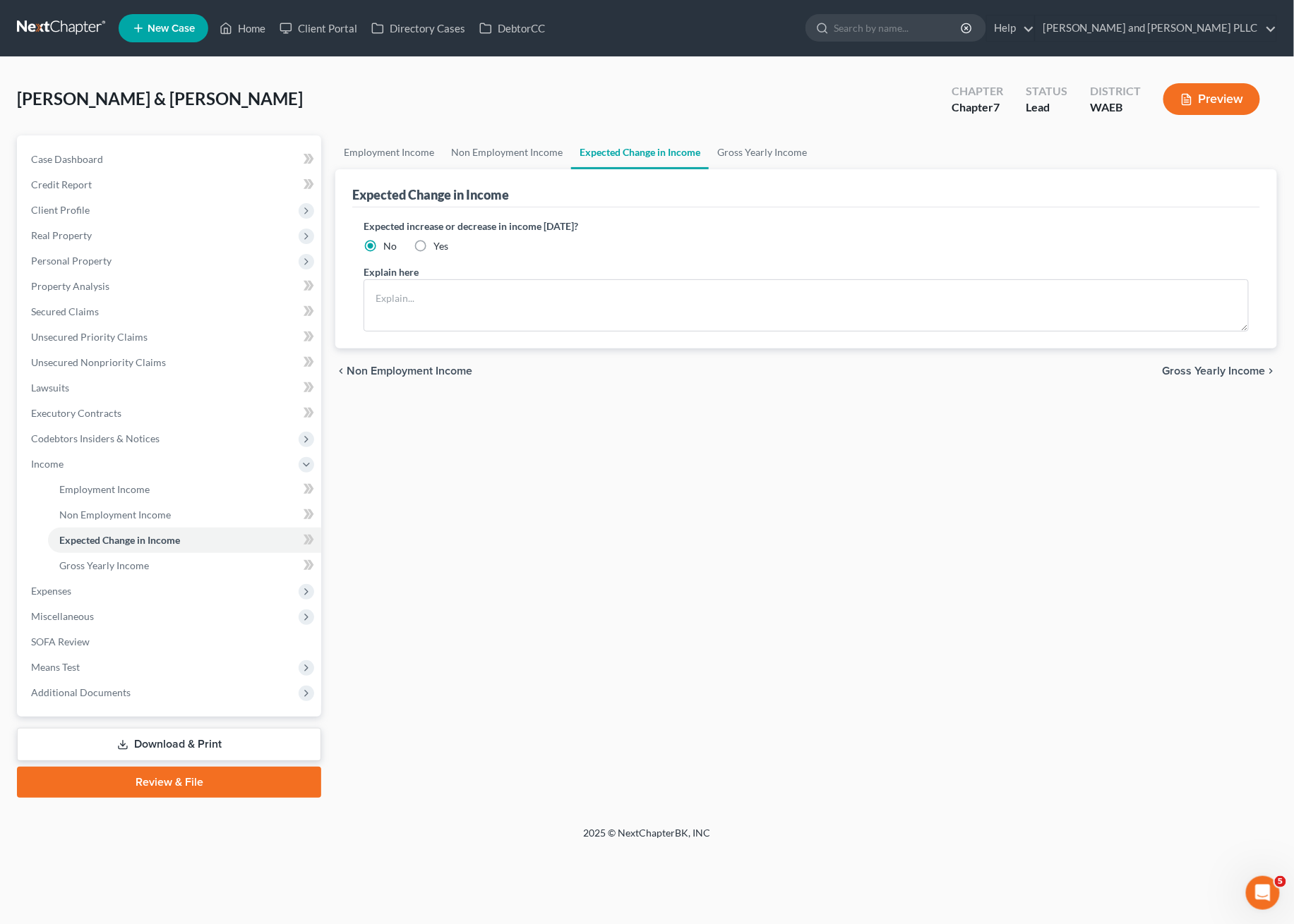
click at [810, 147] on ul "Employment Income Non Employment Income Expected Change in Income Gross Yearly …" at bounding box center [806, 152] width 941 height 34
click at [752, 153] on link "Gross Yearly Income" at bounding box center [761, 152] width 107 height 34
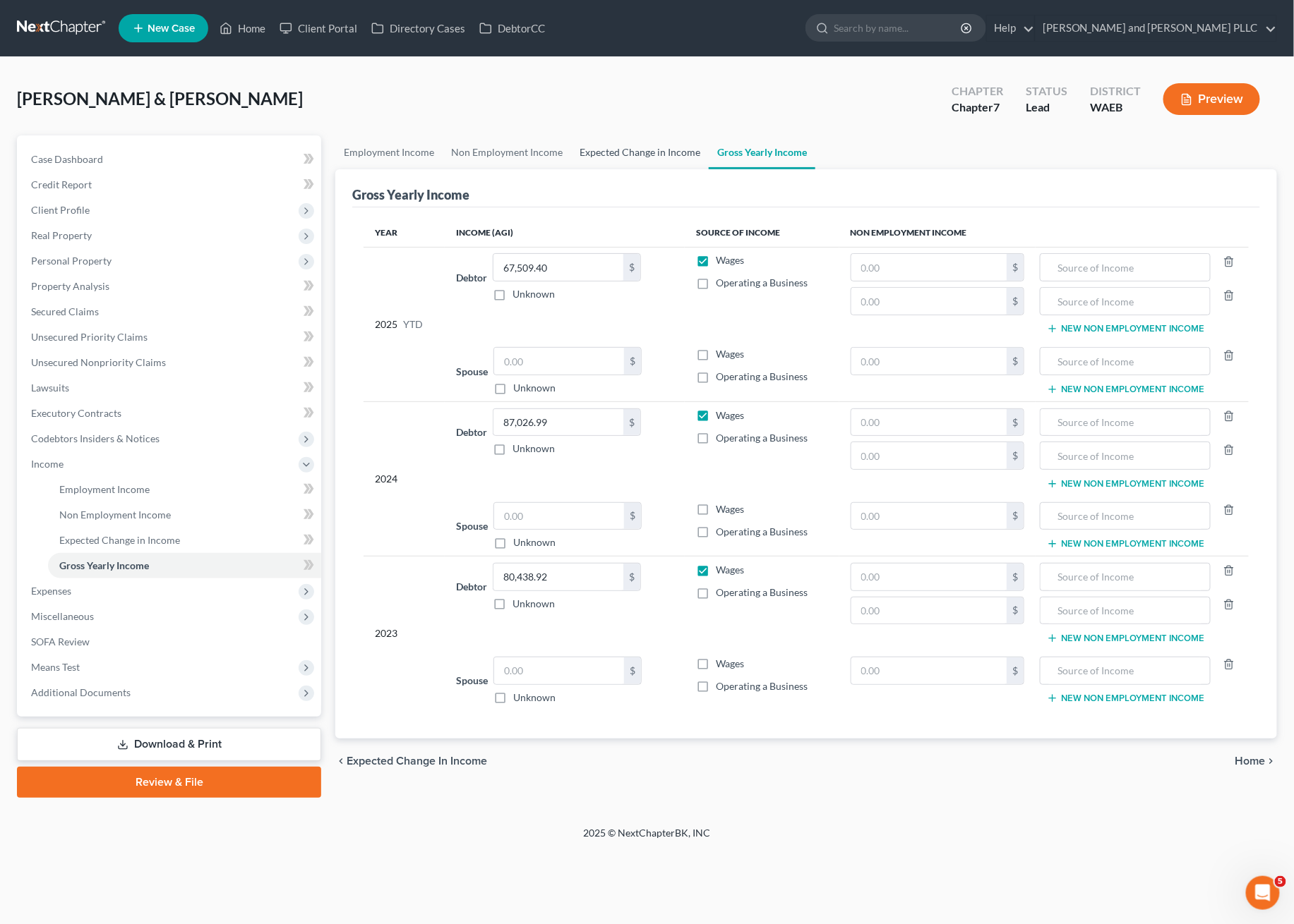
click at [674, 142] on link "Expected Change in Income" at bounding box center [640, 152] width 137 height 34
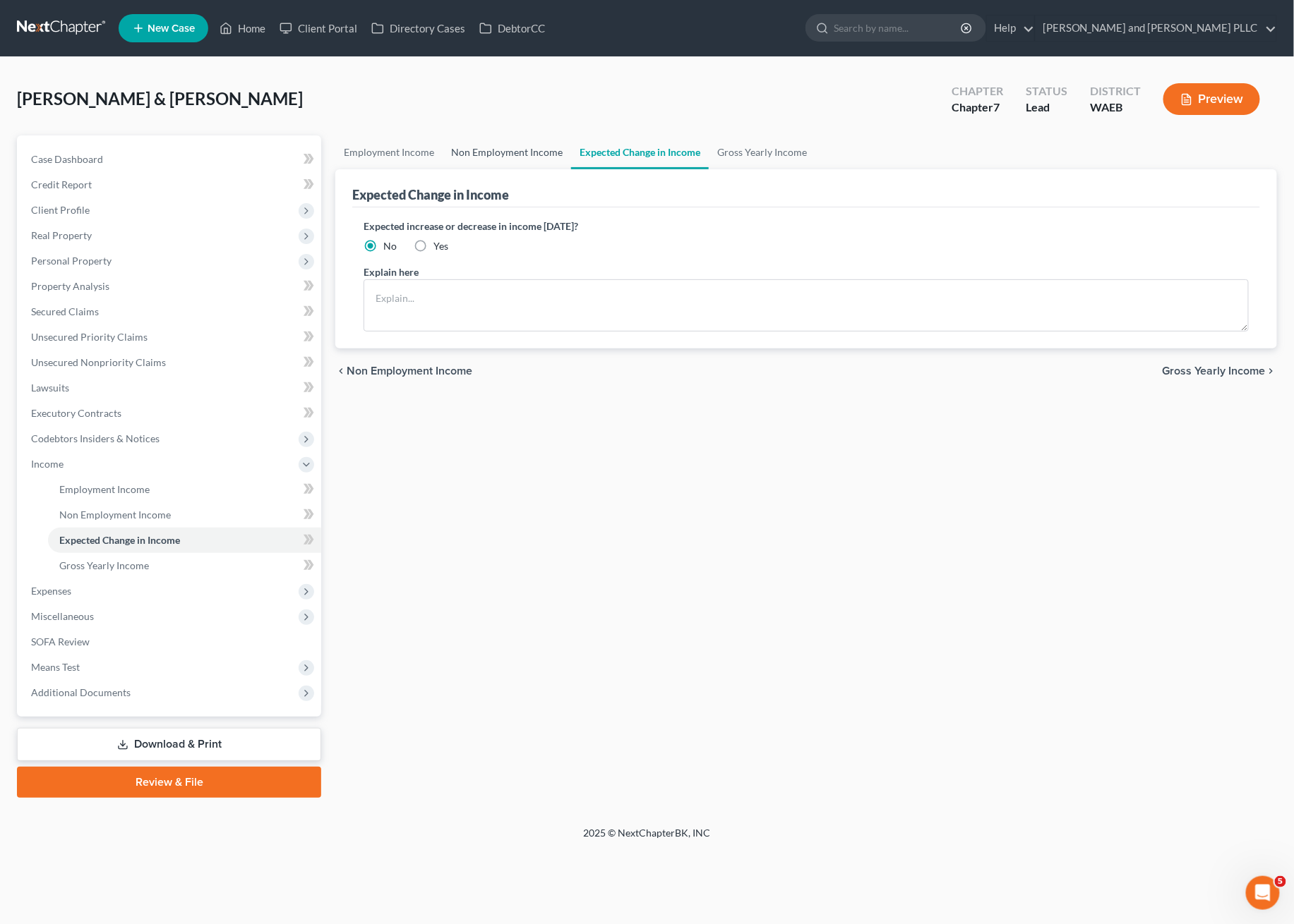
click at [495, 156] on link "Non Employment Income" at bounding box center [506, 152] width 129 height 34
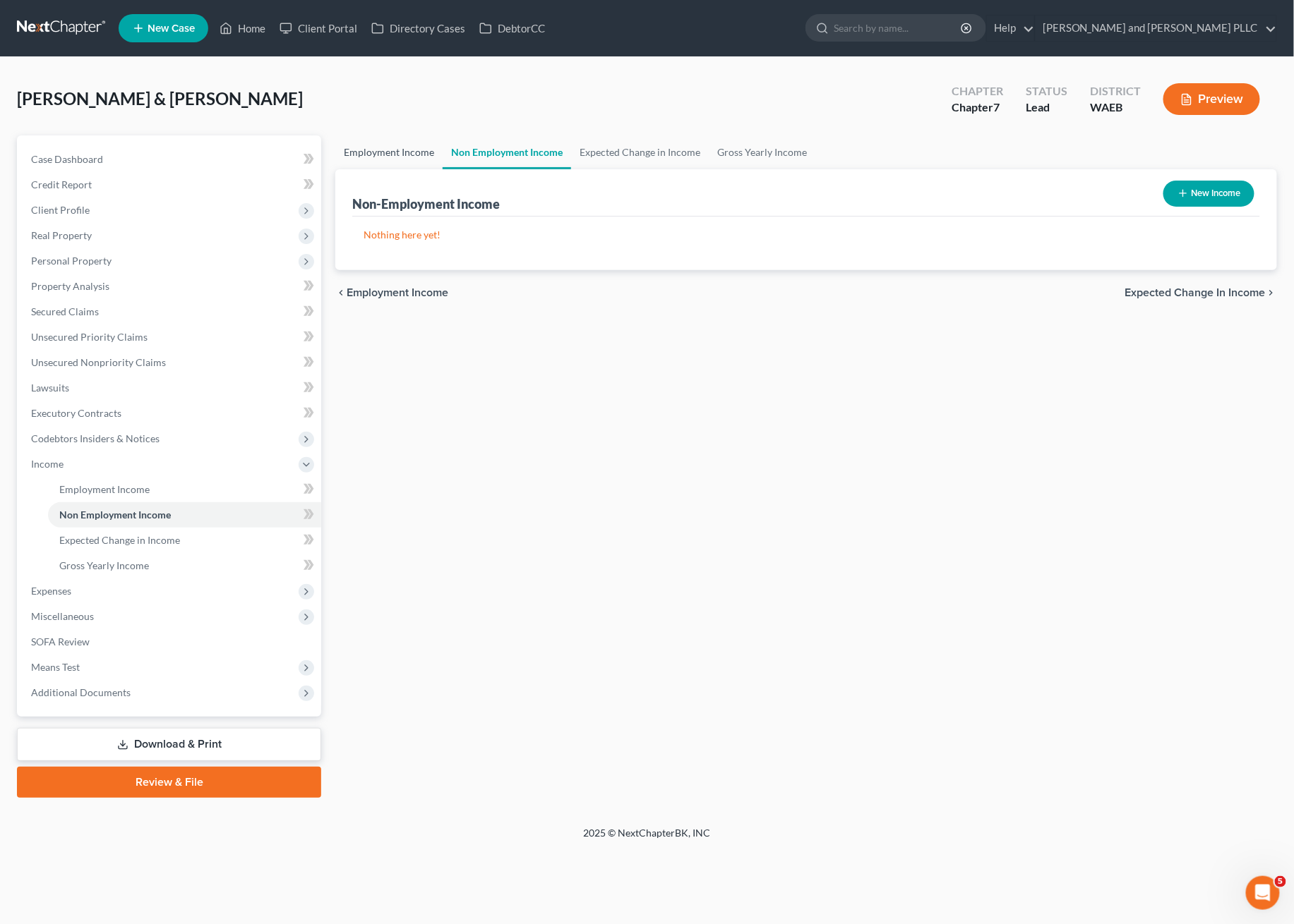
click at [387, 152] on link "Employment Income" at bounding box center [389, 152] width 108 height 34
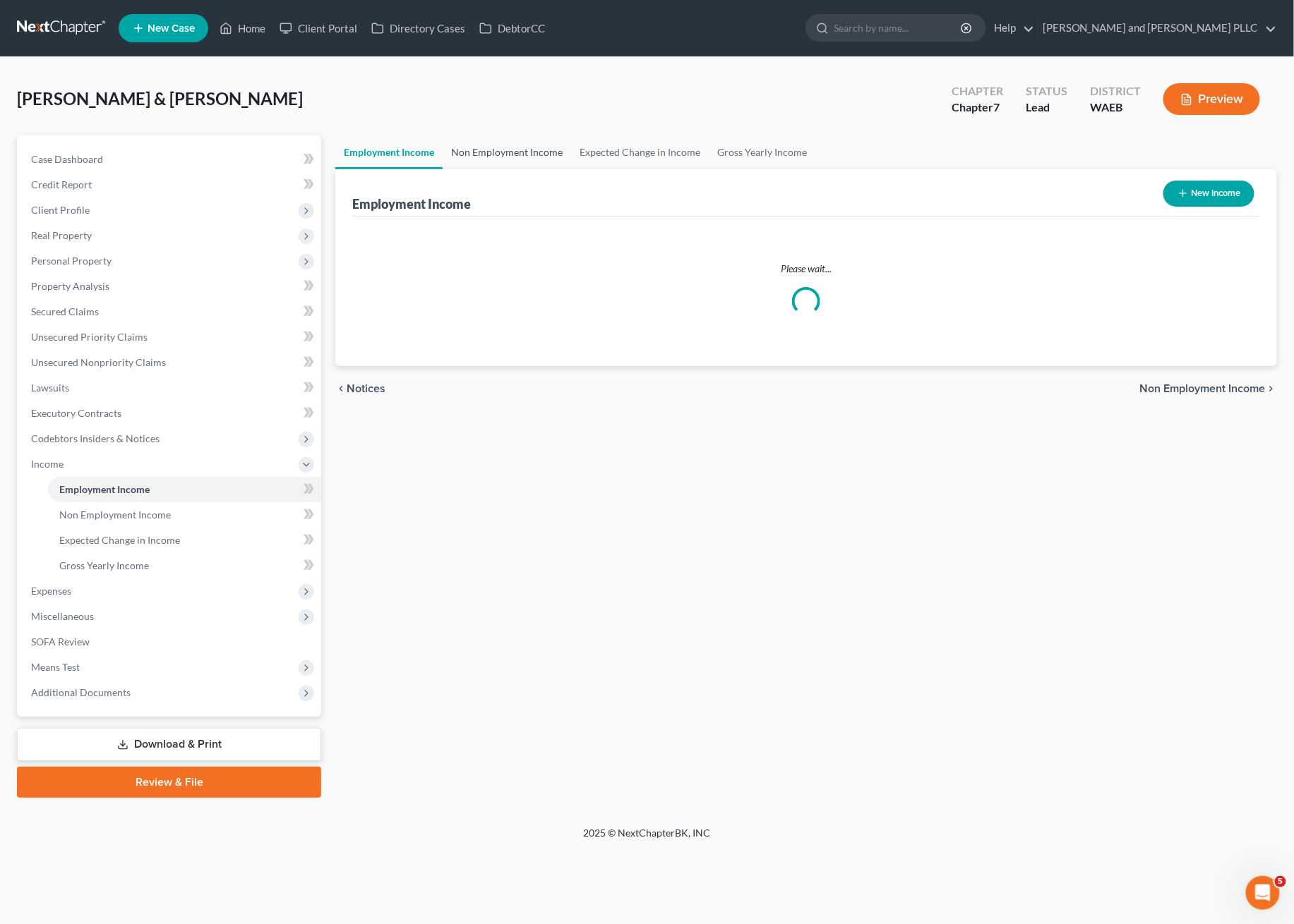
click at [497, 147] on link "Non Employment Income" at bounding box center [506, 152] width 129 height 34
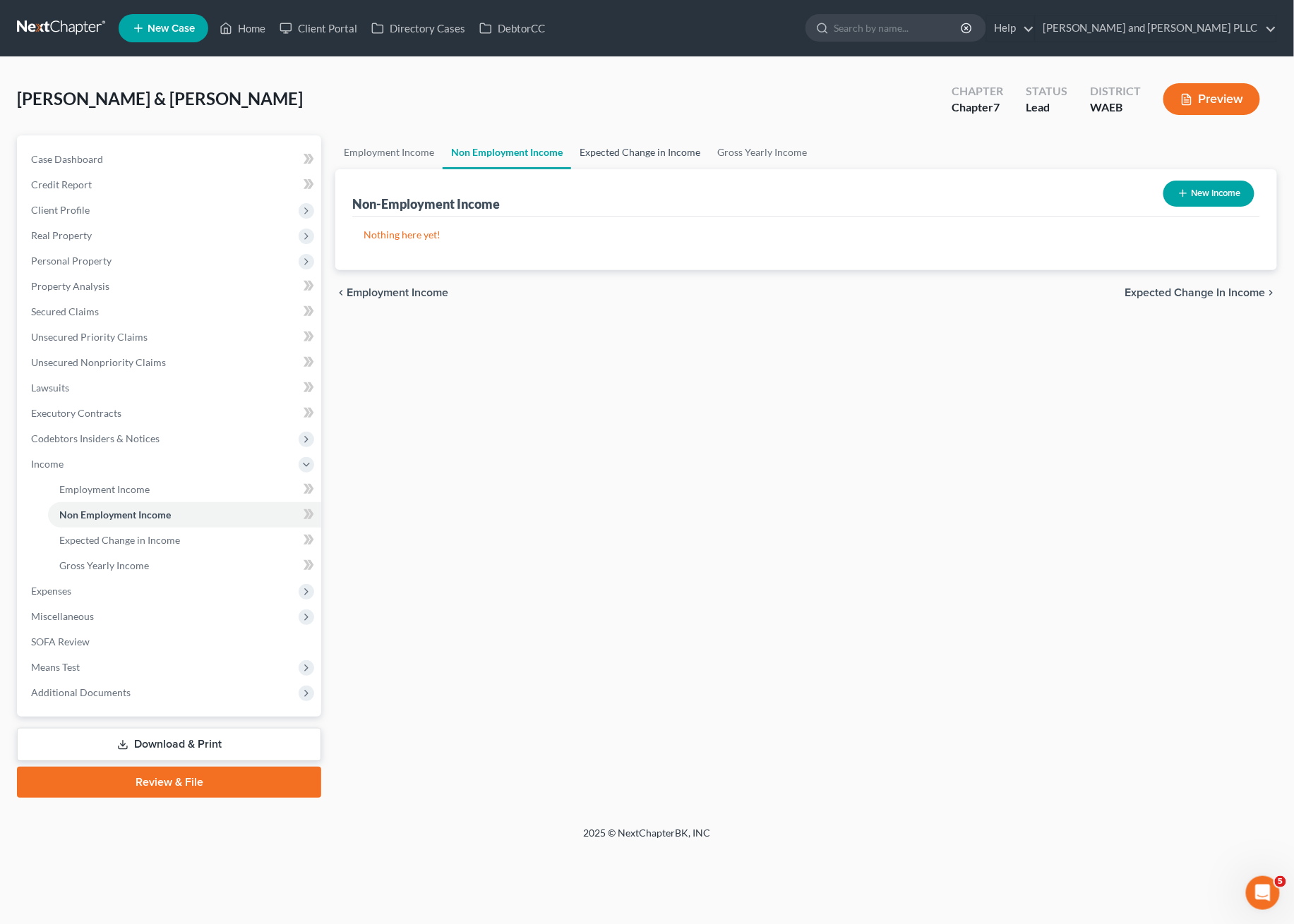
drag, startPoint x: 619, startPoint y: 149, endPoint x: 494, endPoint y: 163, distance: 125.8
click at [619, 150] on link "Expected Change in Income" at bounding box center [640, 152] width 137 height 34
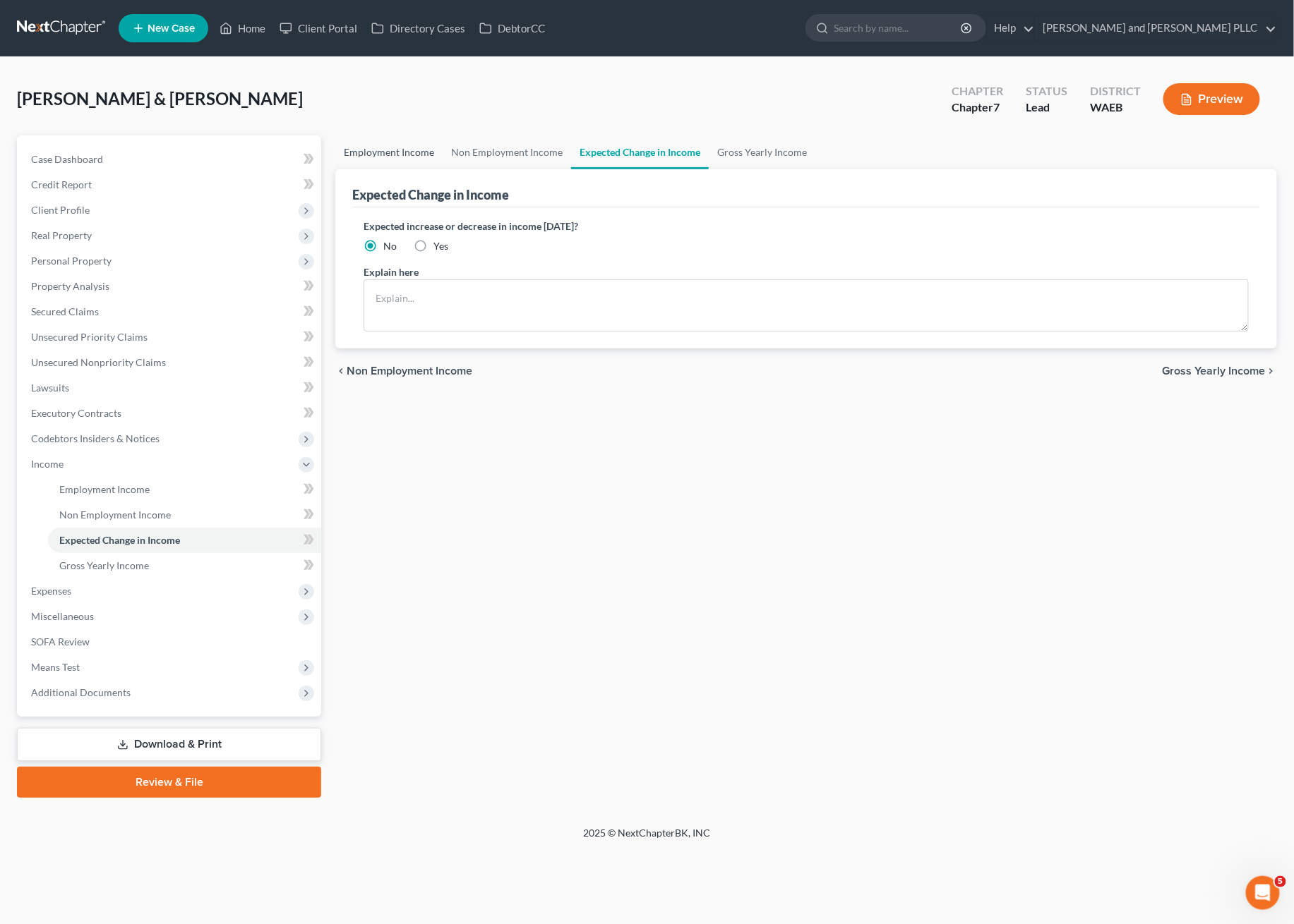
click at [407, 164] on link "Employment Income" at bounding box center [389, 152] width 108 height 34
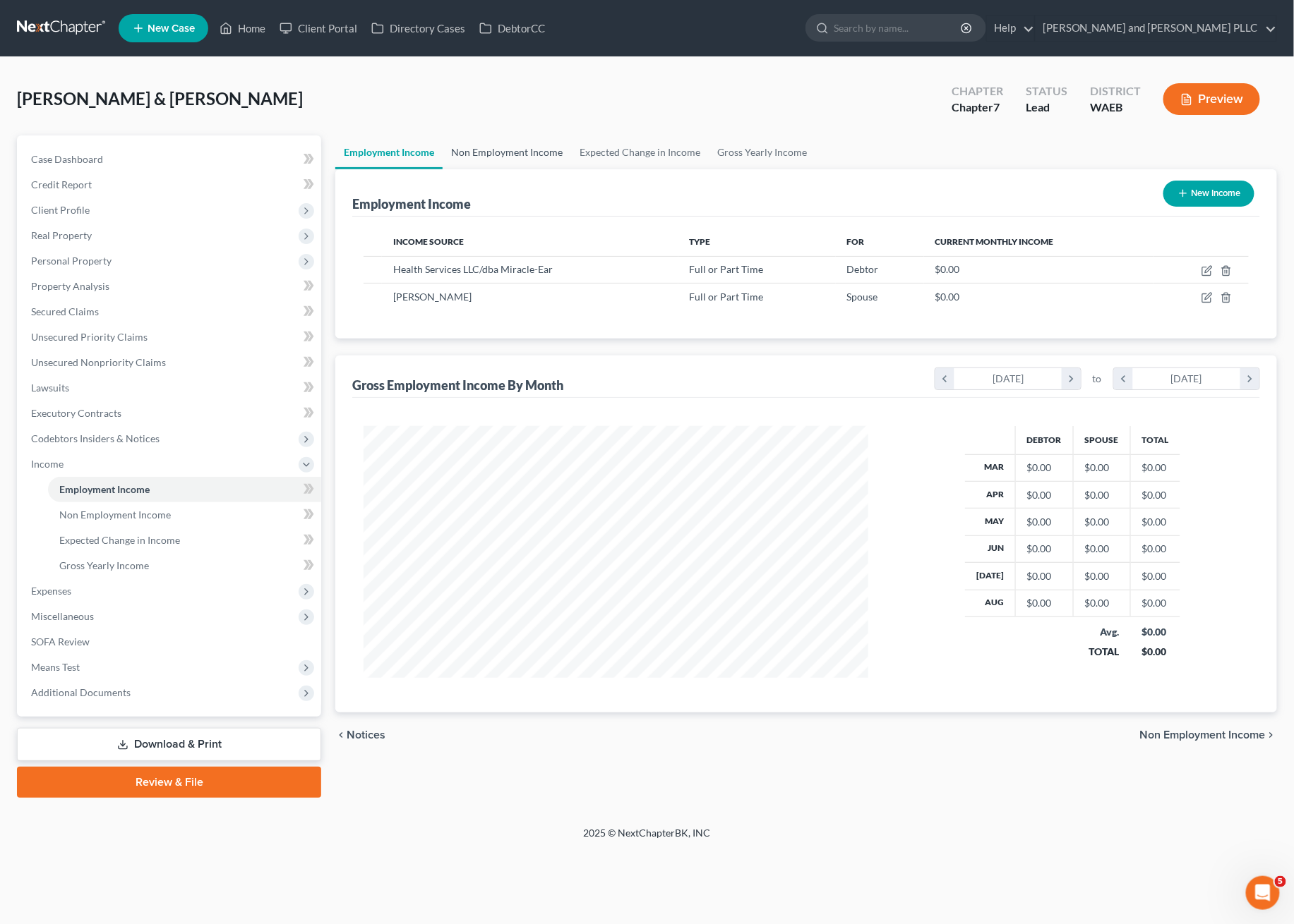
scroll to position [253, 533]
click at [487, 151] on link "Non Employment Income" at bounding box center [506, 152] width 129 height 34
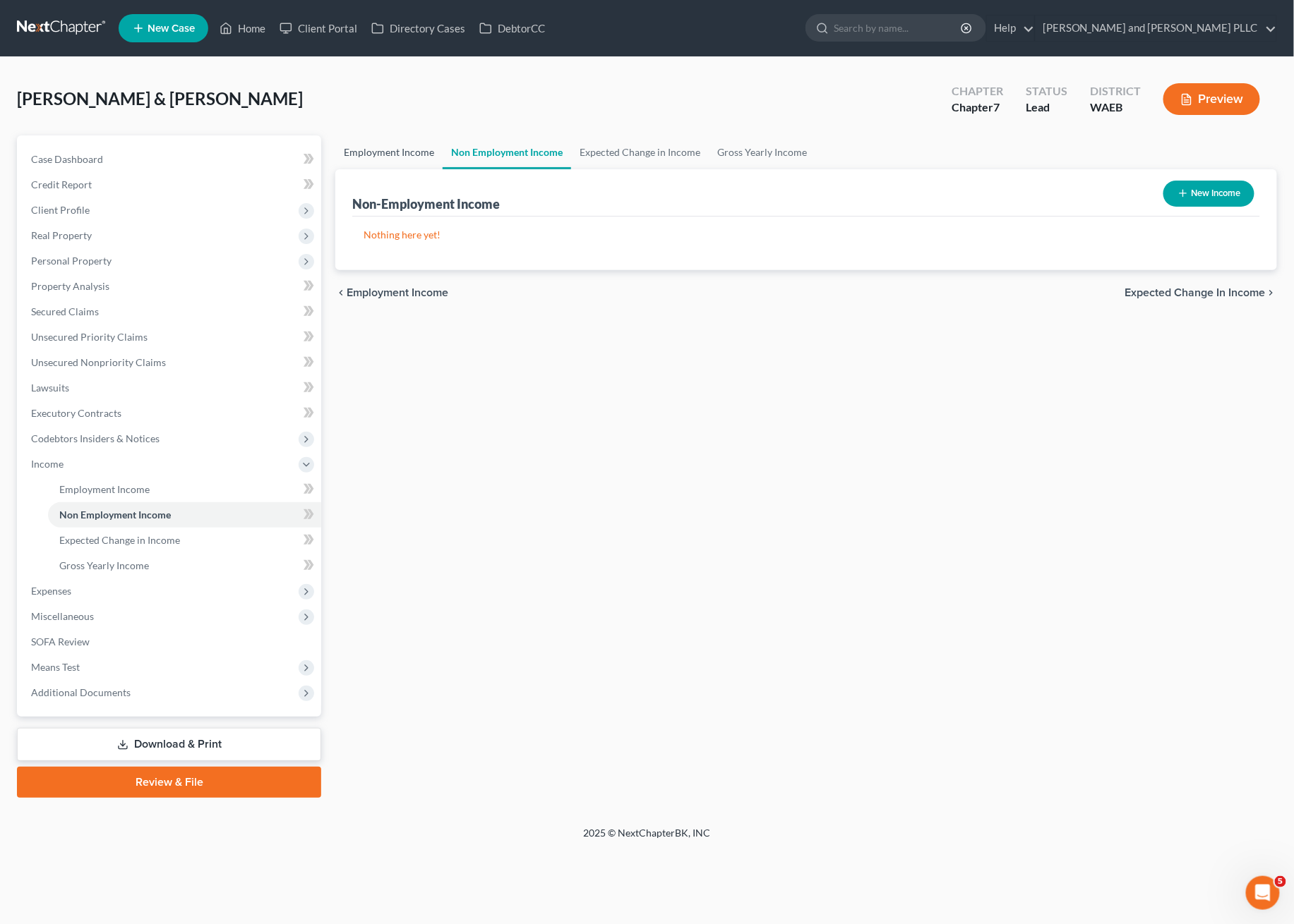
click at [387, 155] on link "Employment Income" at bounding box center [389, 152] width 108 height 34
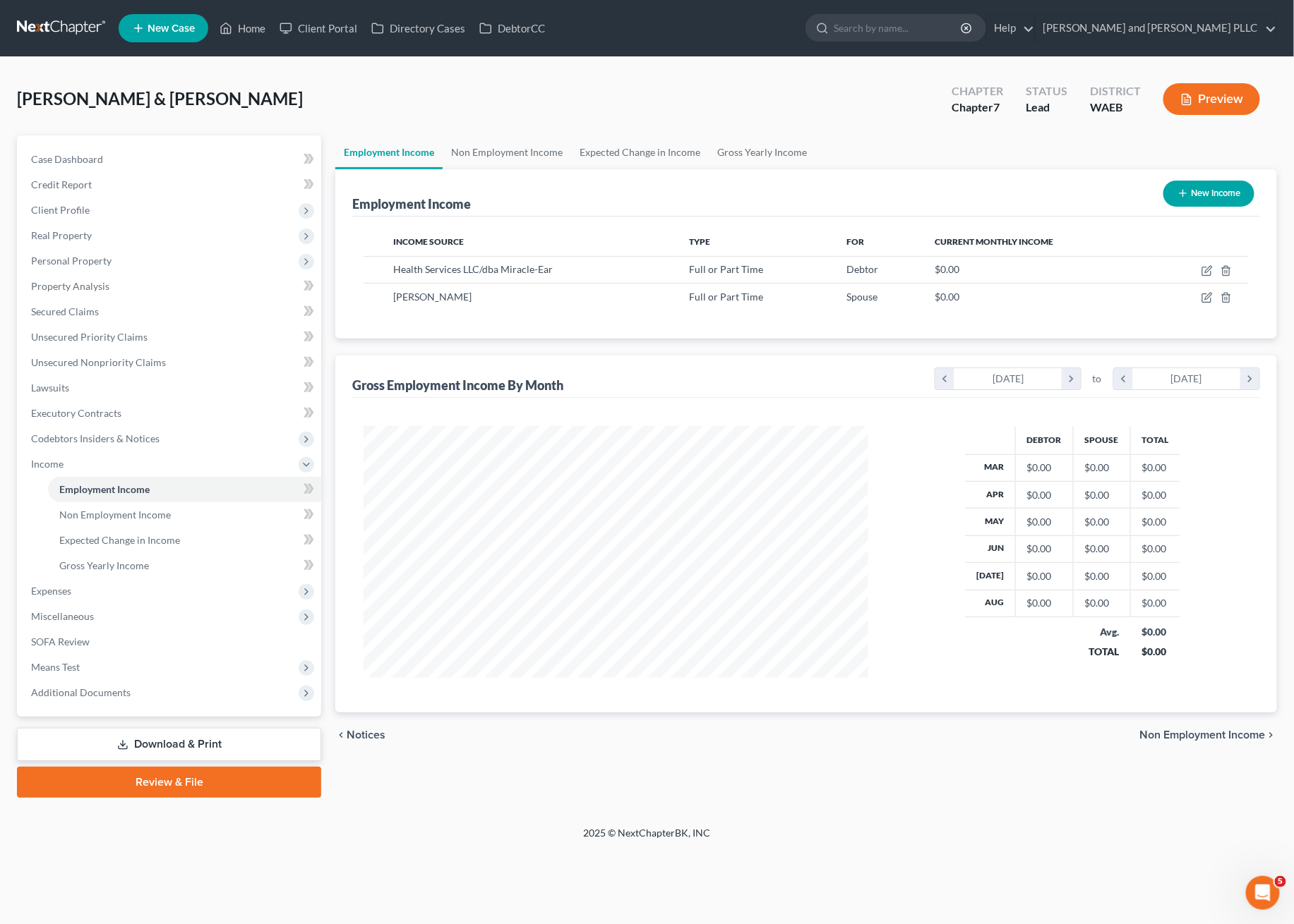
scroll to position [253, 533]
click at [1204, 267] on icon "button" at bounding box center [1206, 270] width 11 height 11
select select "0"
select select "1"
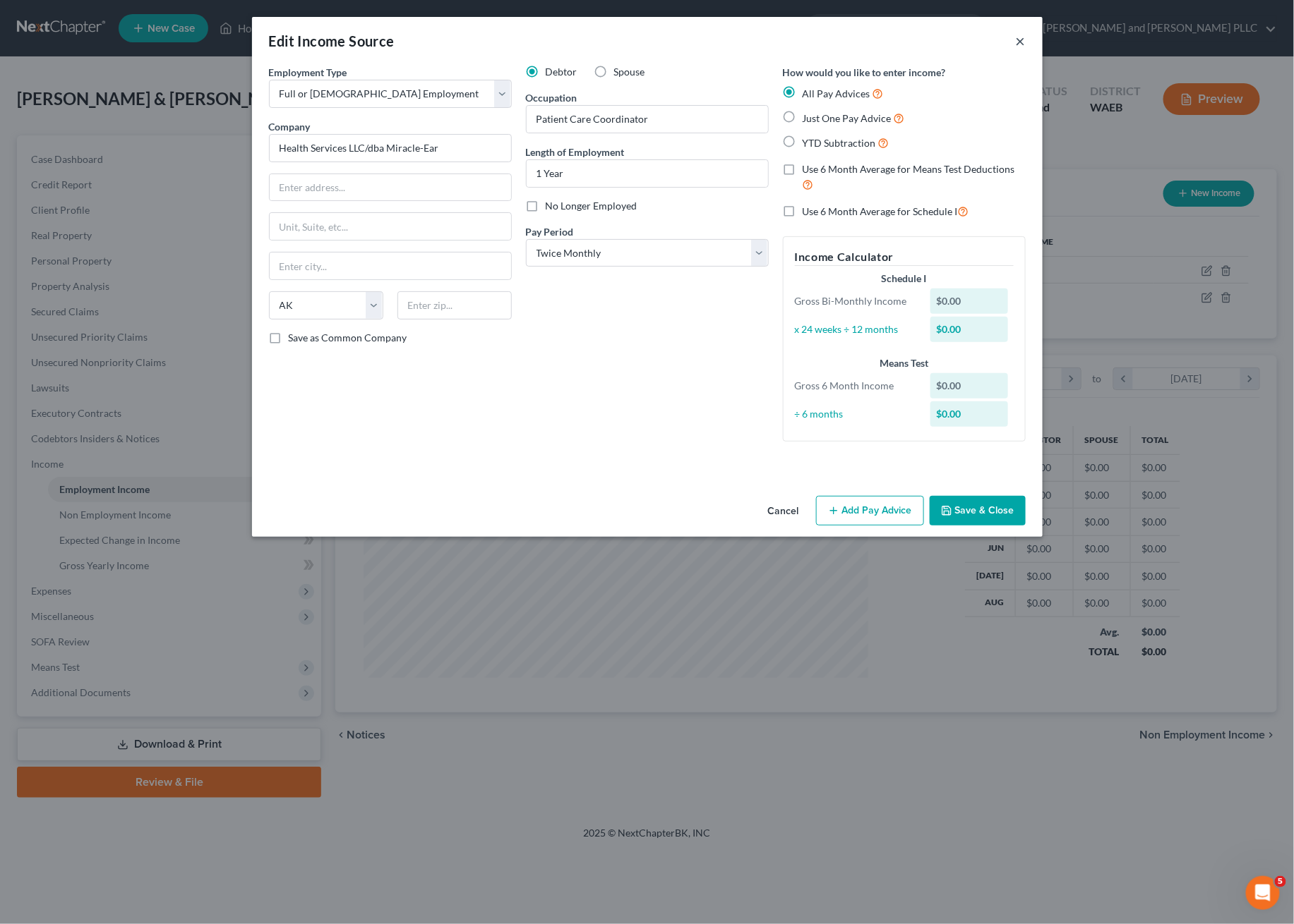
click at [1020, 38] on button "×" at bounding box center [1020, 41] width 10 height 17
